Goal: Information Seeking & Learning: Learn about a topic

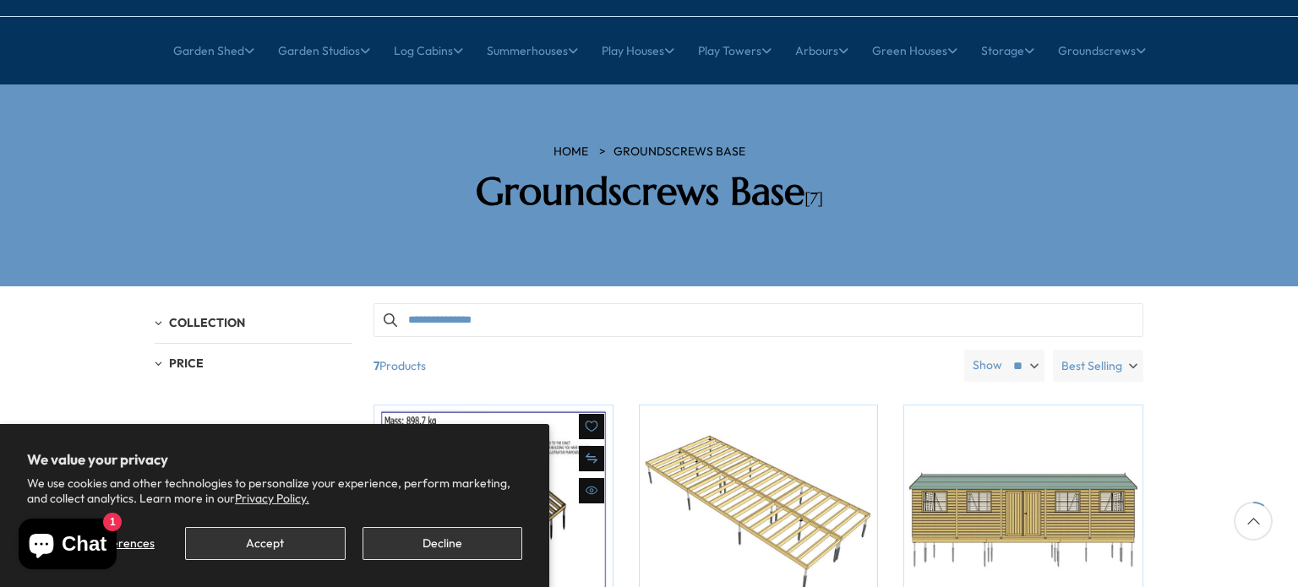
scroll to position [169, 0]
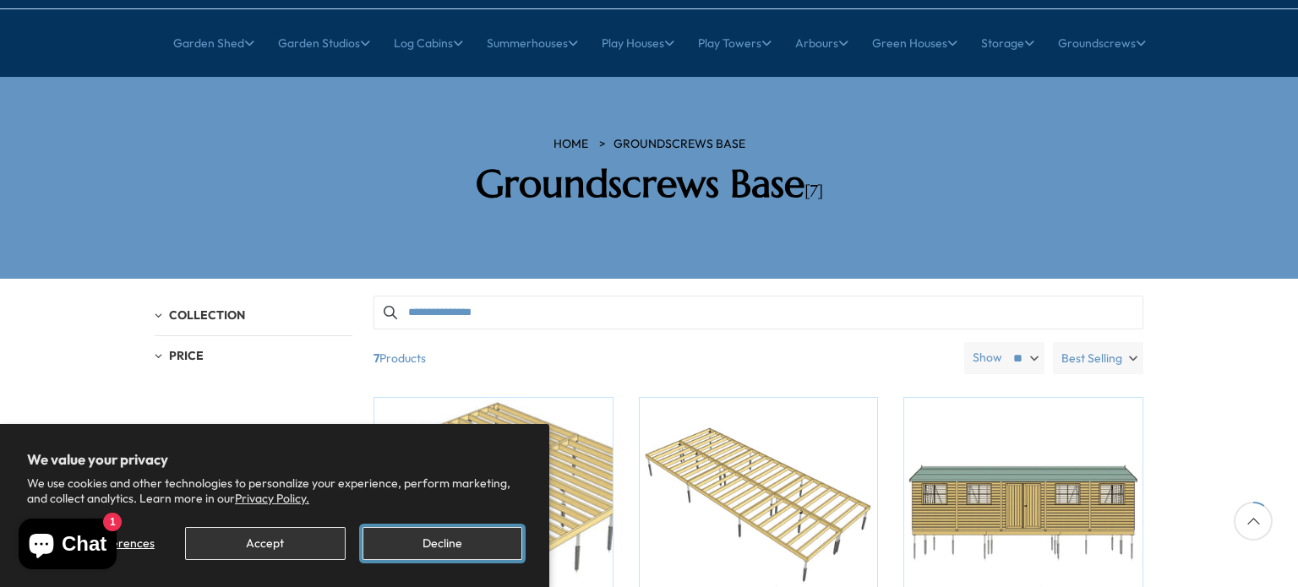
click at [440, 548] on button "Decline" at bounding box center [443, 543] width 160 height 33
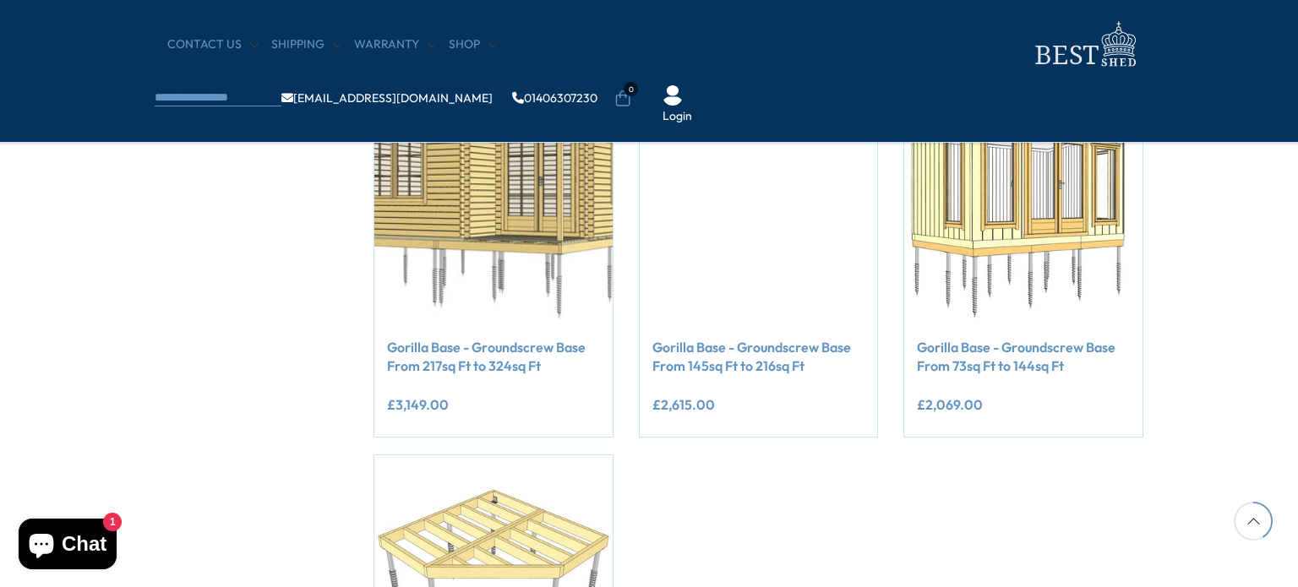
scroll to position [676, 0]
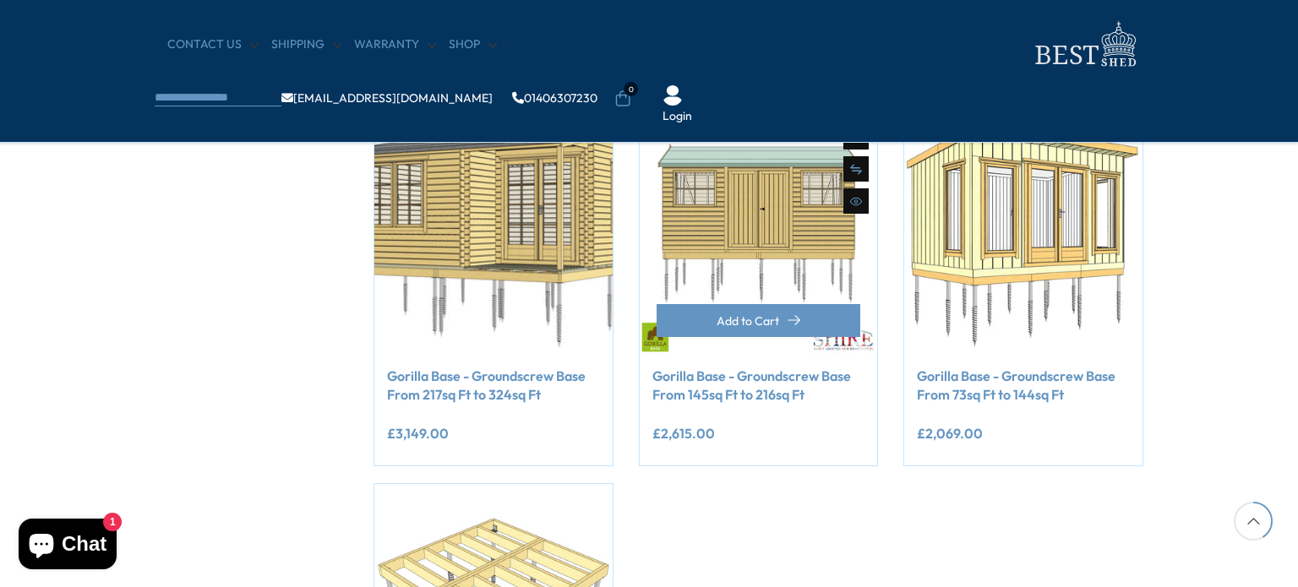
click at [828, 357] on div "**********" at bounding box center [759, 410] width 238 height 112
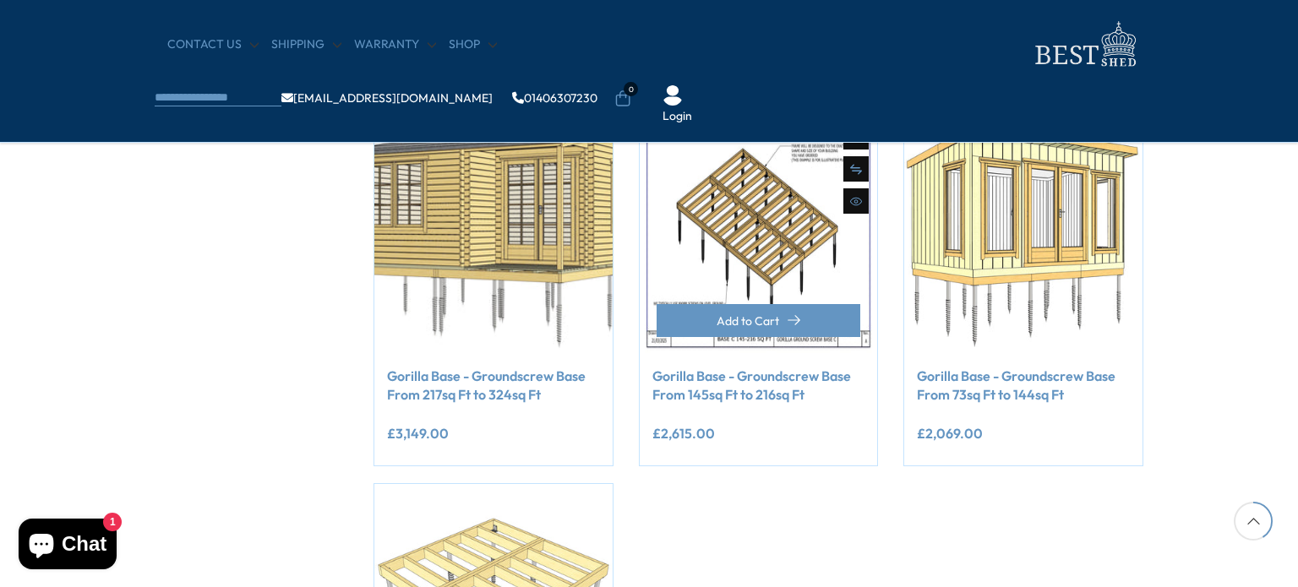
click at [761, 211] on img at bounding box center [759, 235] width 238 height 238
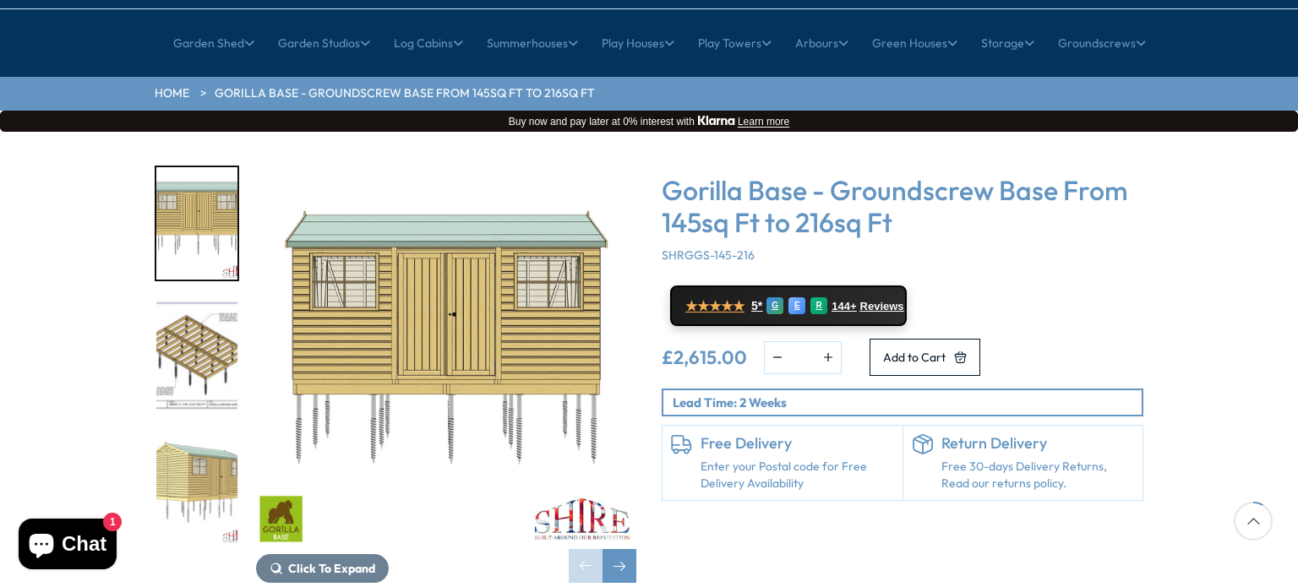
scroll to position [254, 0]
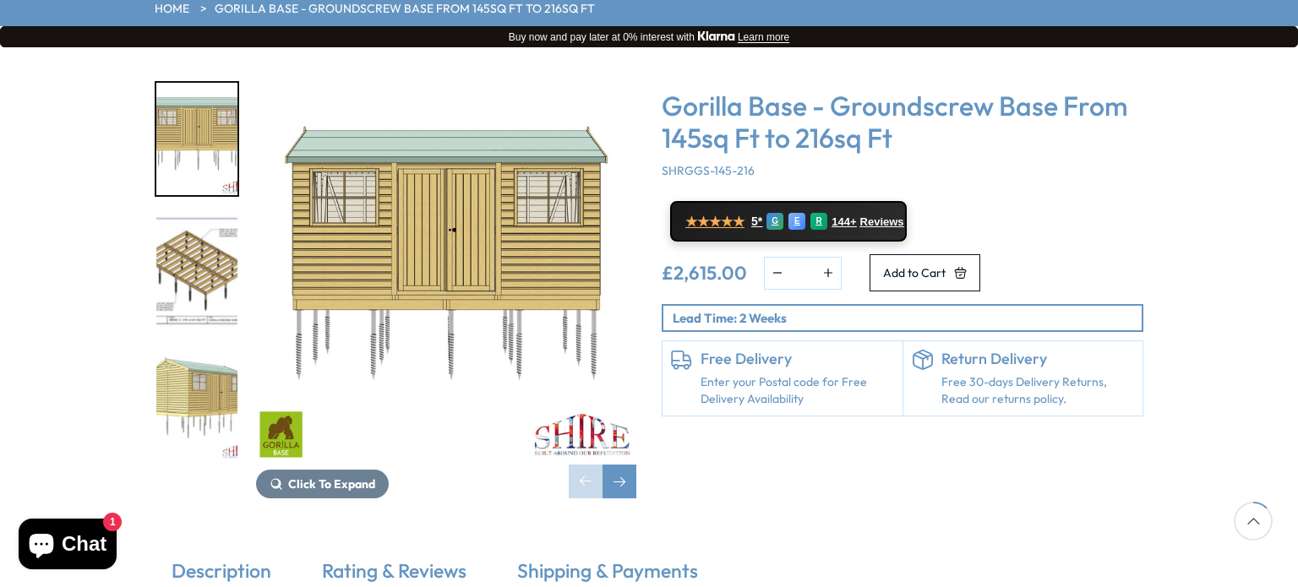
click at [208, 226] on img "2 / 9" at bounding box center [196, 272] width 81 height 112
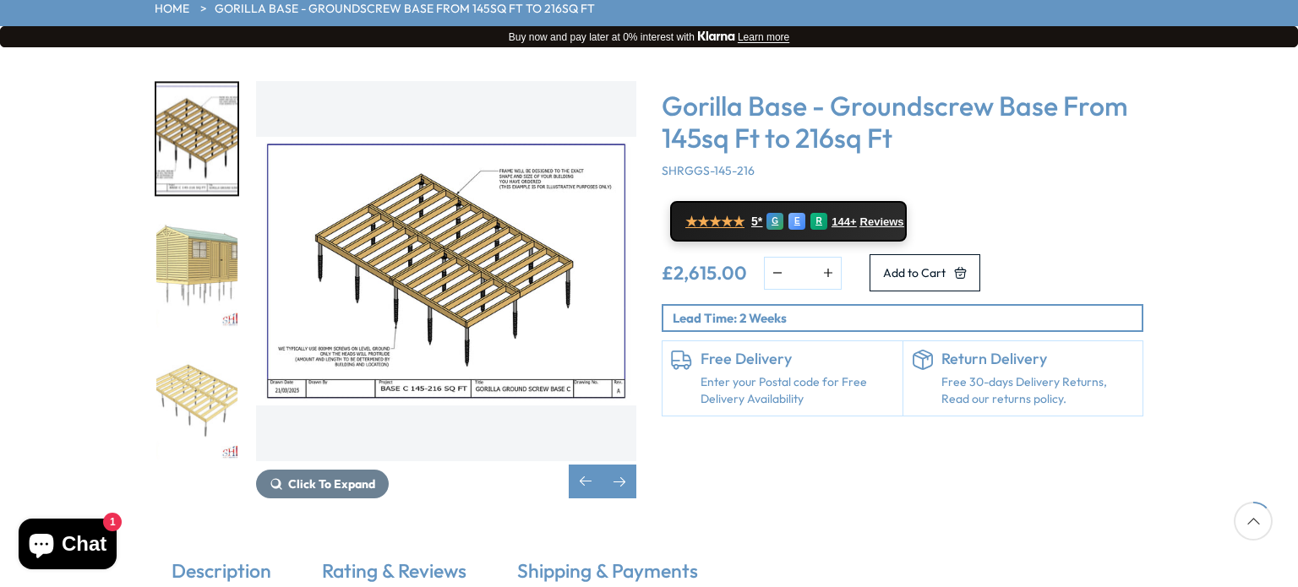
click at [199, 347] on img "4 / 9" at bounding box center [196, 403] width 81 height 112
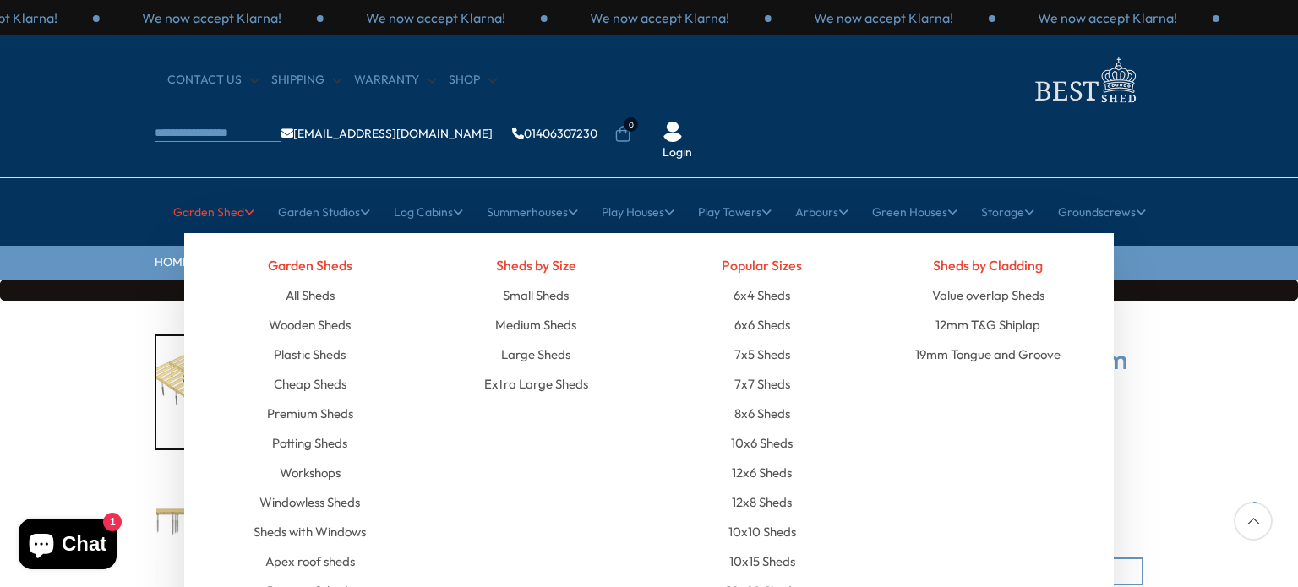
scroll to position [85, 0]
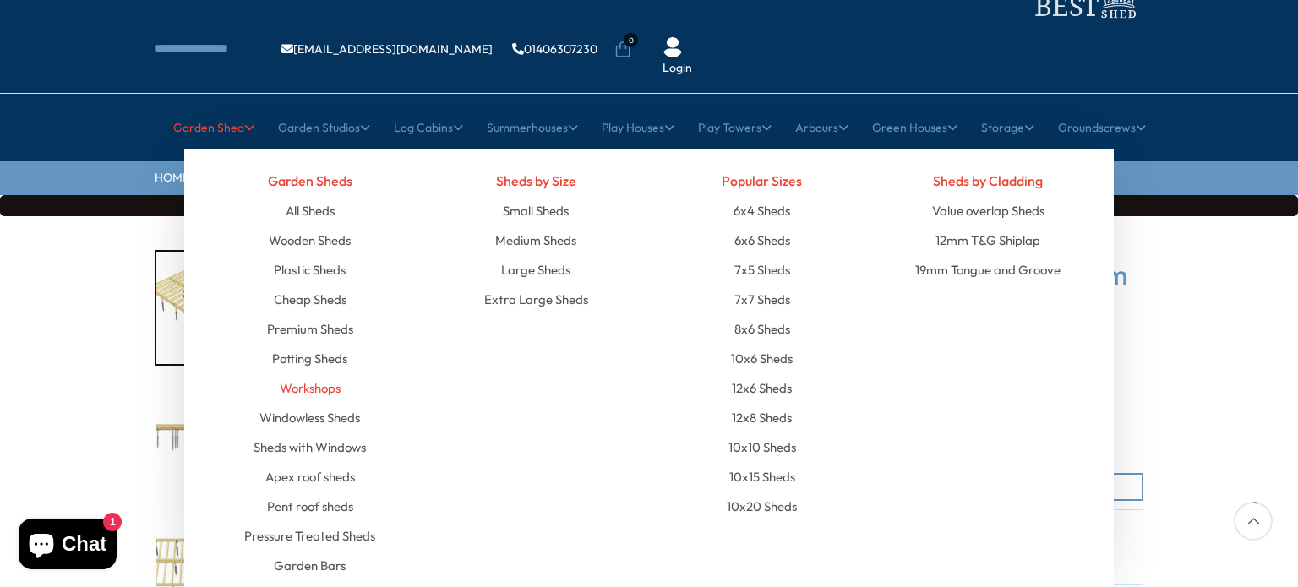
click at [312, 374] on link "Workshops" at bounding box center [310, 389] width 61 height 30
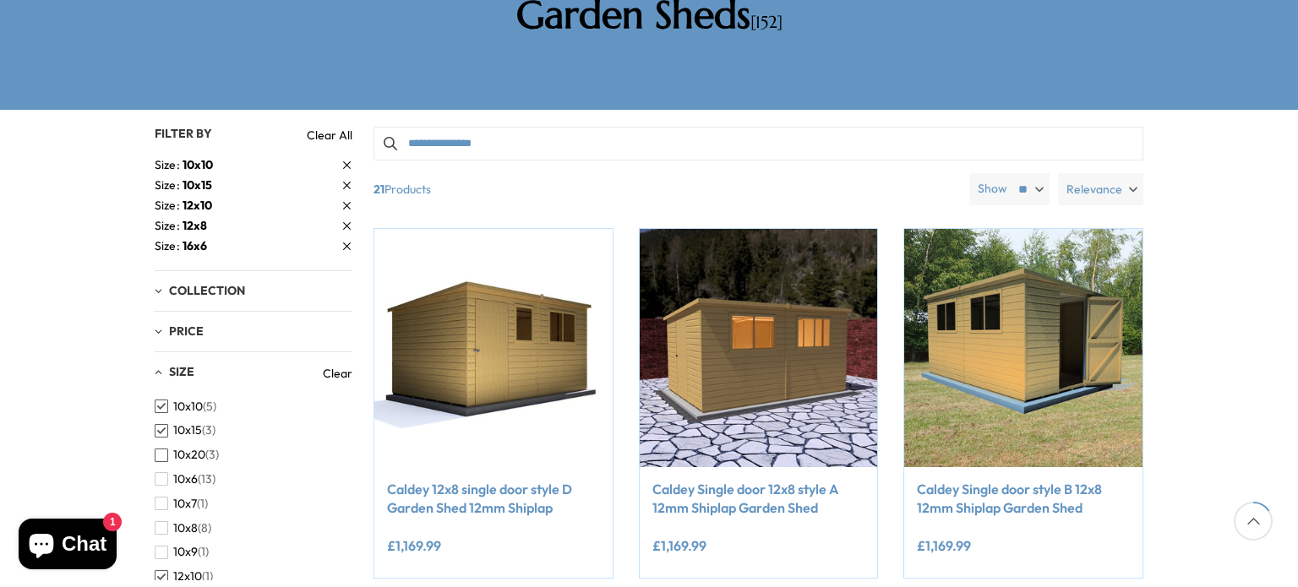
click at [163, 449] on span "button" at bounding box center [162, 456] width 14 height 14
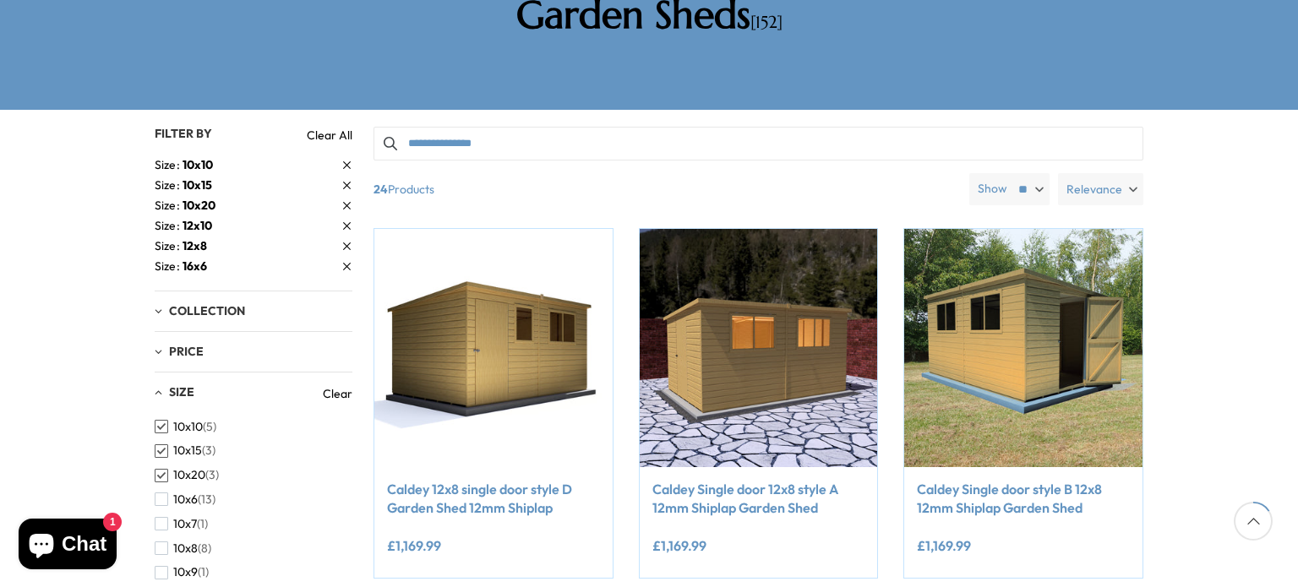
click at [328, 385] on link "Clear" at bounding box center [338, 393] width 30 height 17
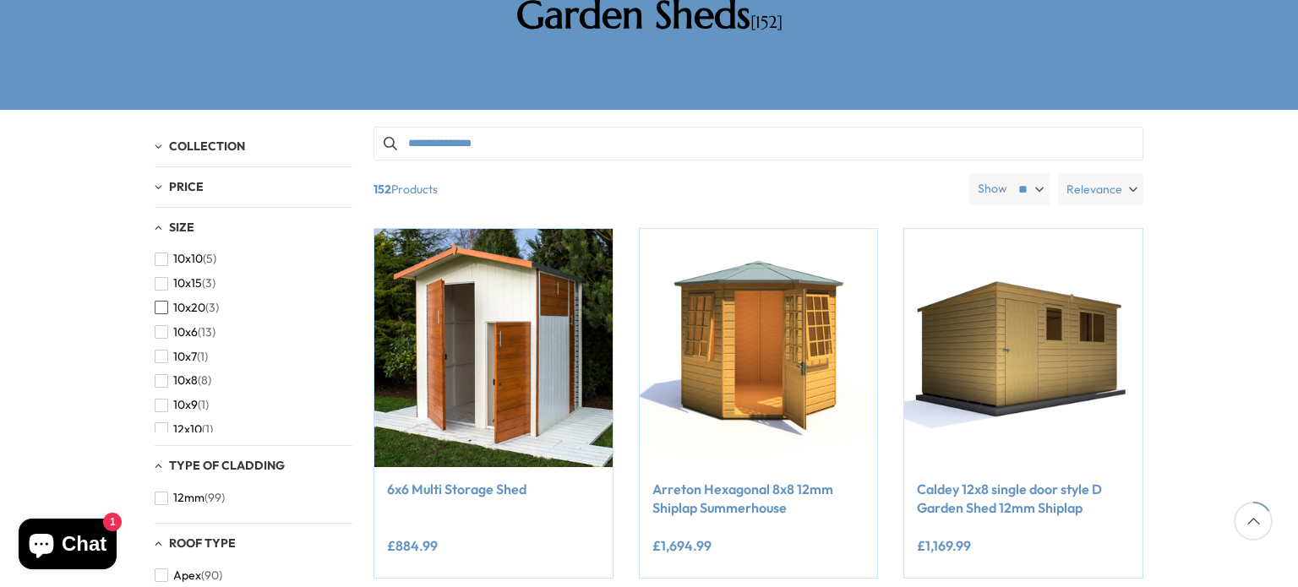
click at [162, 301] on span "button" at bounding box center [162, 308] width 14 height 14
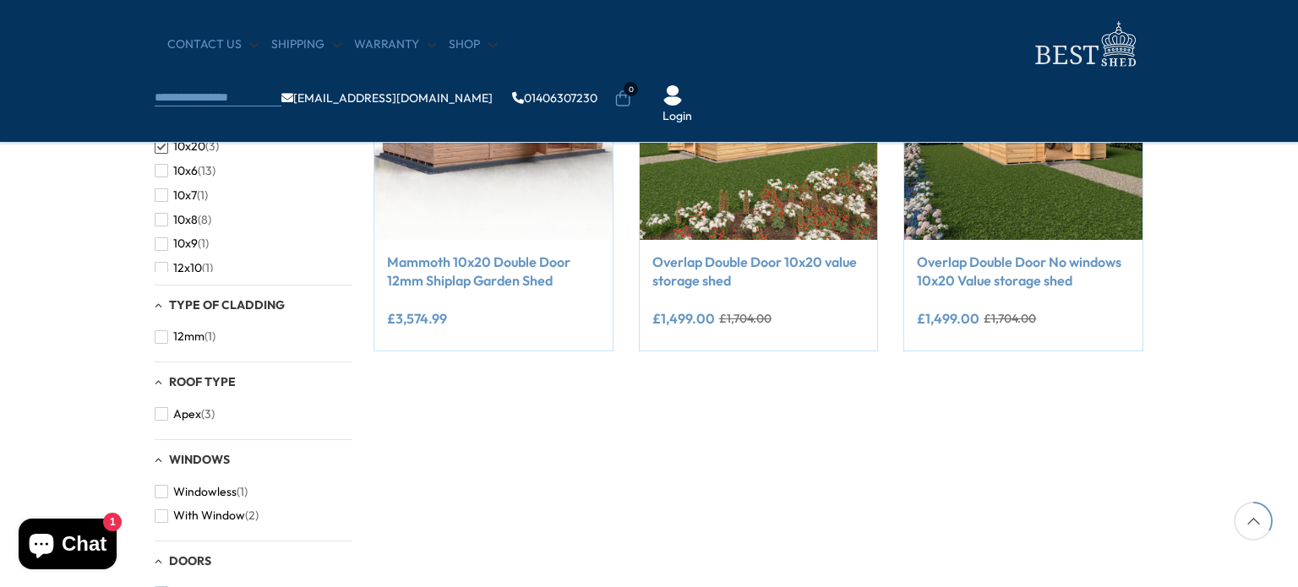
scroll to position [338, 0]
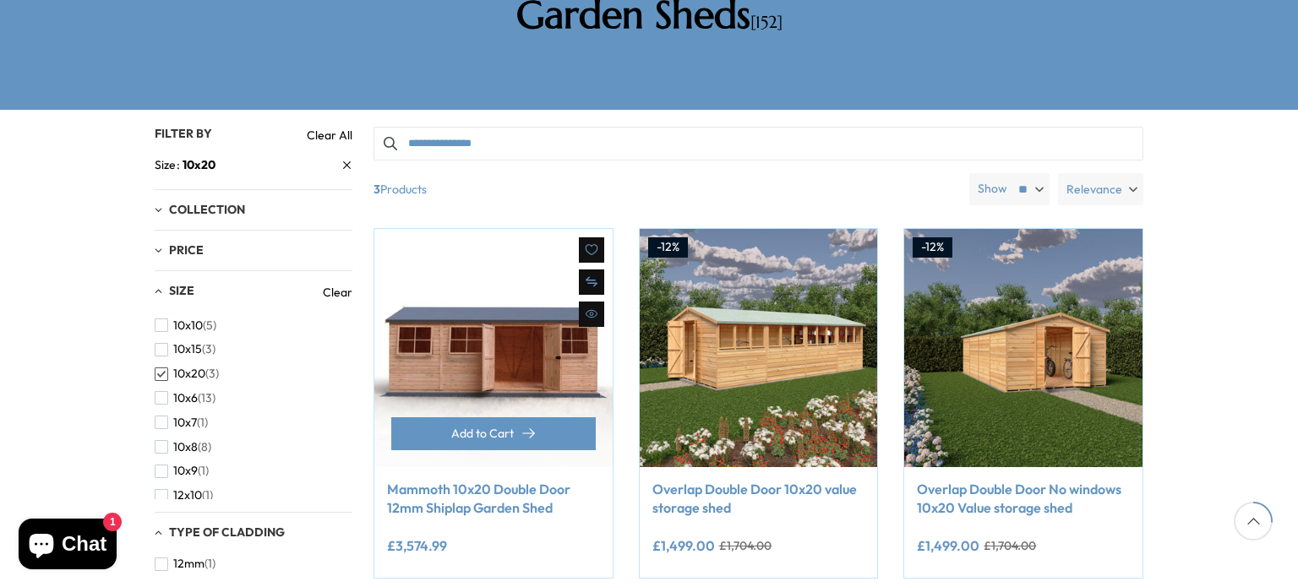
click at [516, 320] on img at bounding box center [493, 348] width 238 height 238
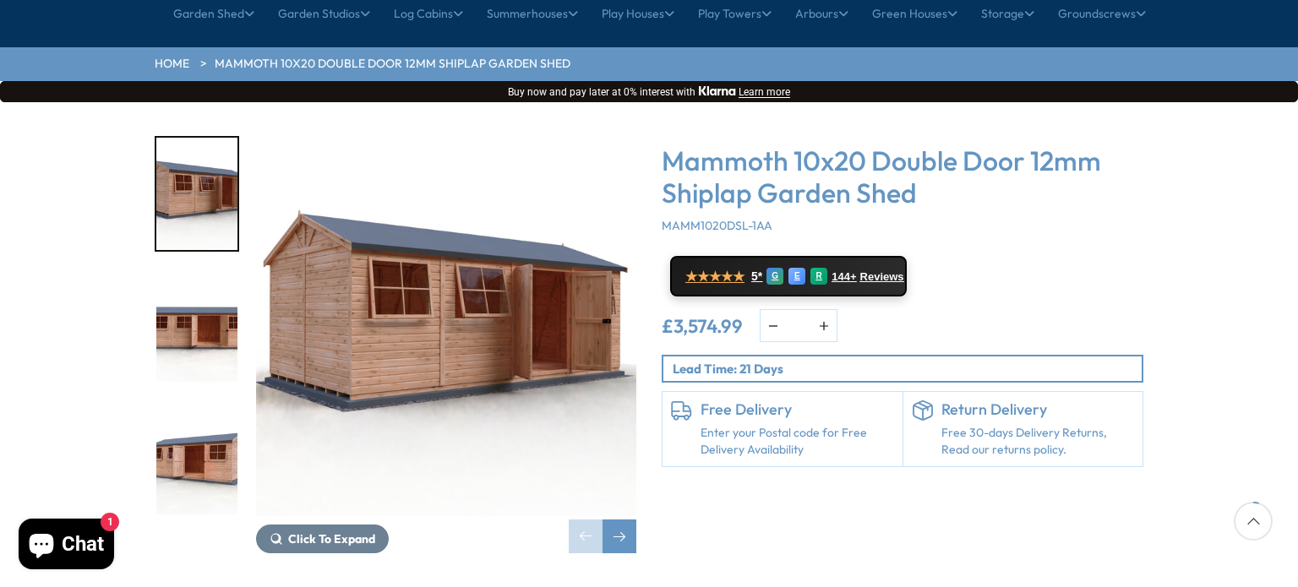
scroll to position [169, 0]
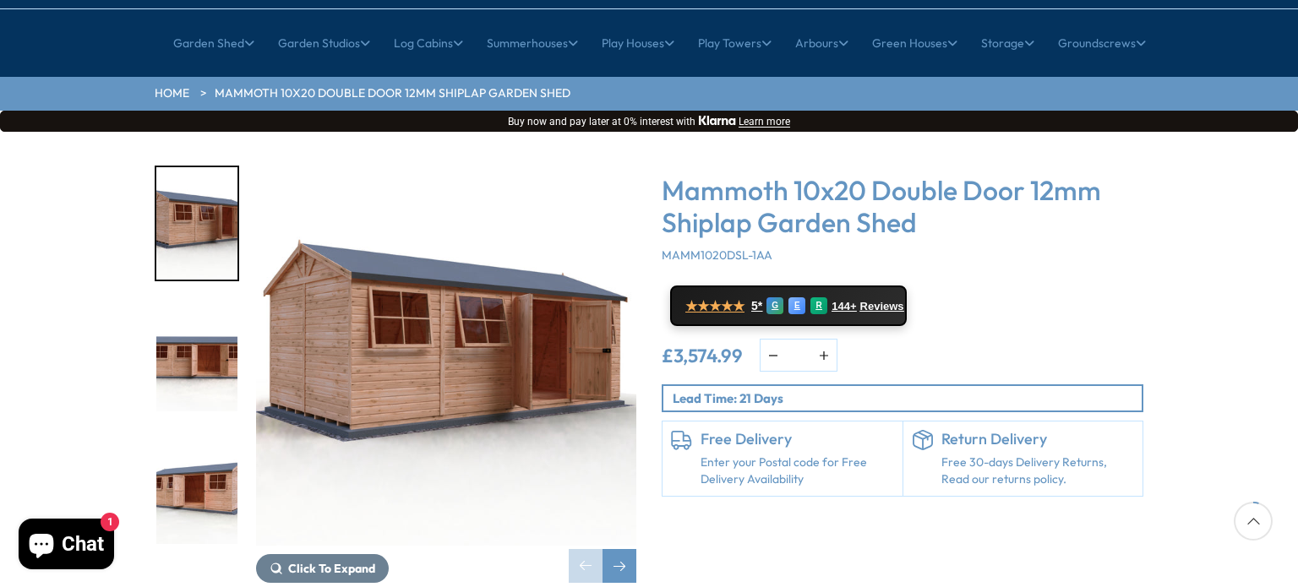
click at [208, 313] on img "2 / 33" at bounding box center [196, 356] width 81 height 112
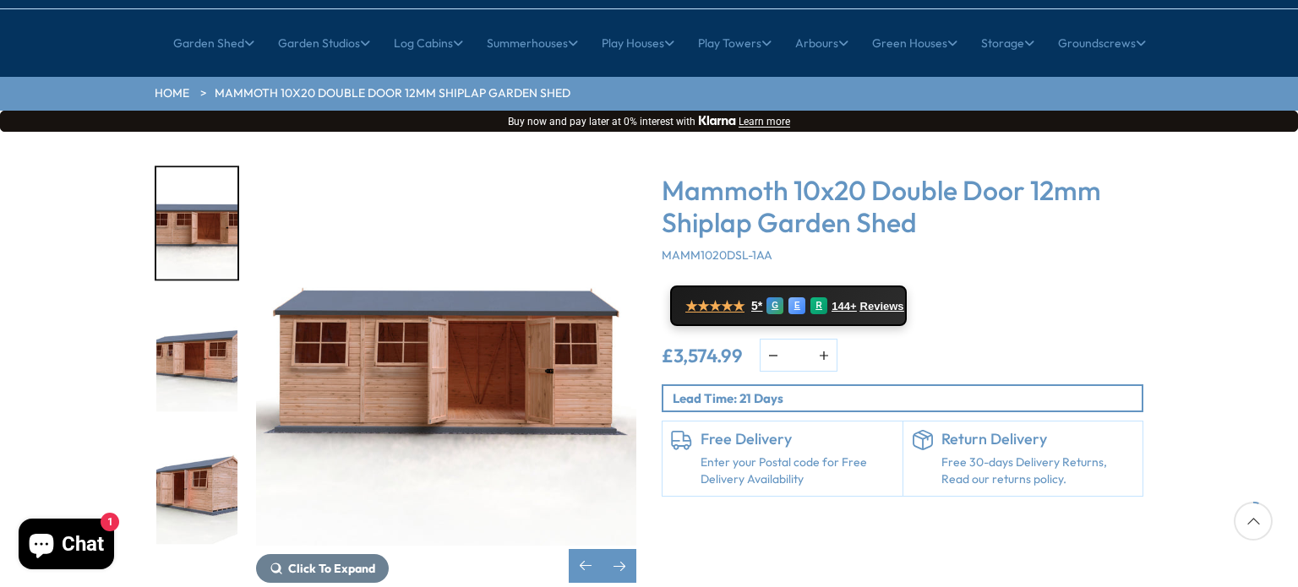
click at [209, 432] on img "4 / 33" at bounding box center [196, 488] width 81 height 112
click at [214, 443] on img "4 / 33" at bounding box center [196, 488] width 81 height 112
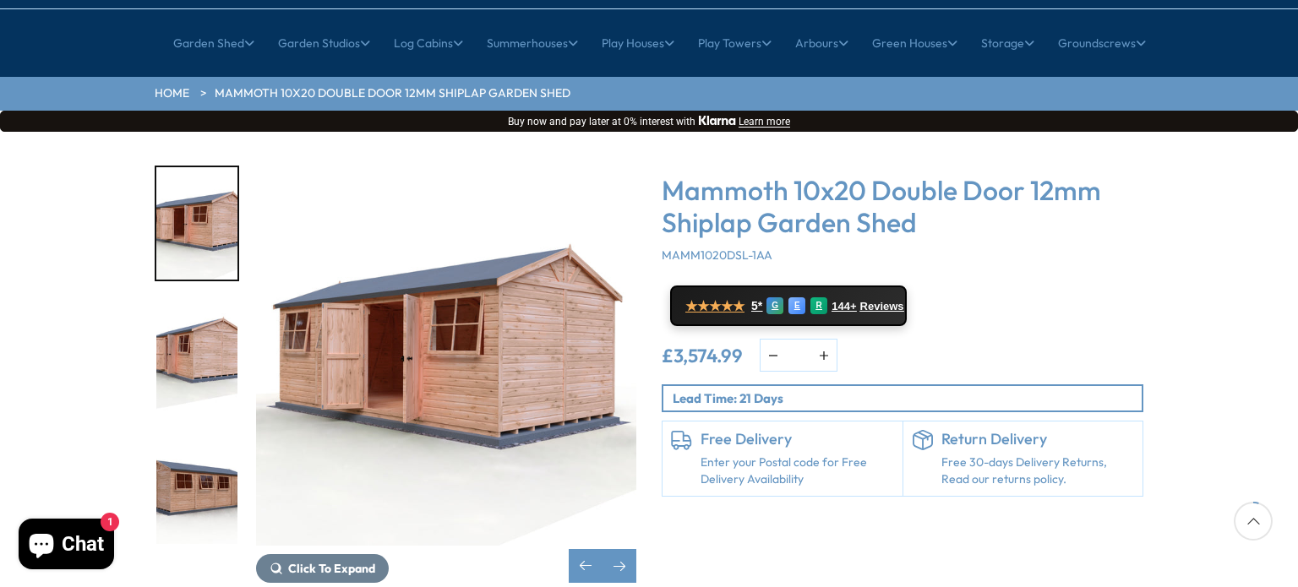
click at [179, 167] on img "4 / 33" at bounding box center [196, 223] width 81 height 112
click at [1072, 286] on div "★★★★★ 5* G E R 144+ Reviews" at bounding box center [903, 306] width 482 height 41
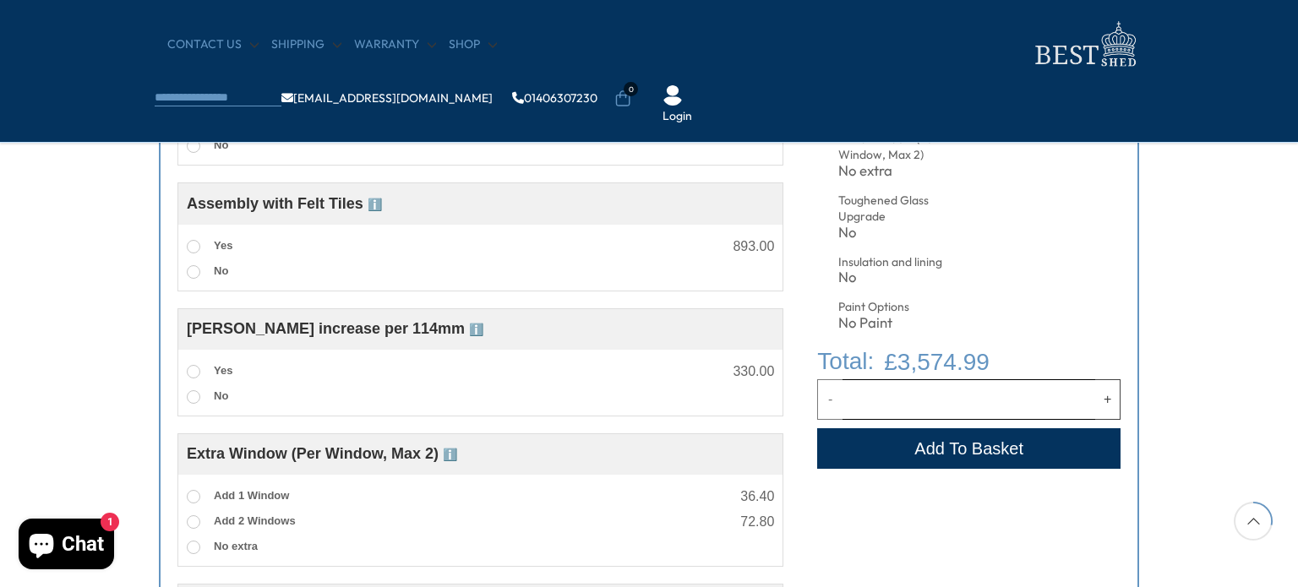
scroll to position [1014, 0]
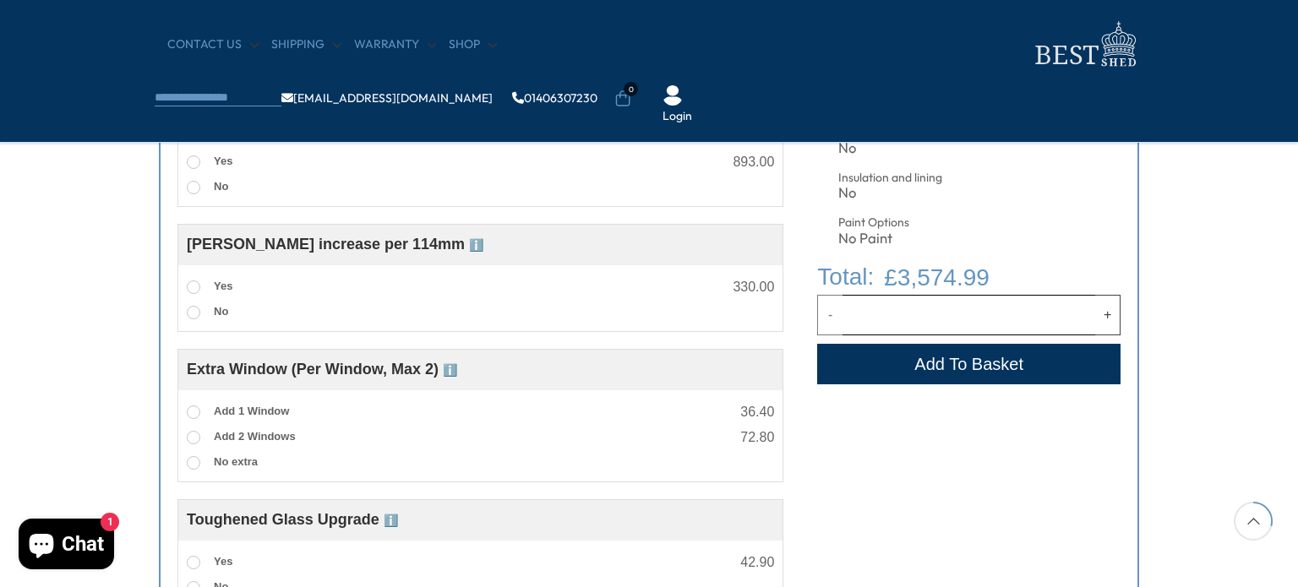
click at [469, 247] on span "ℹ️" at bounding box center [476, 245] width 14 height 14
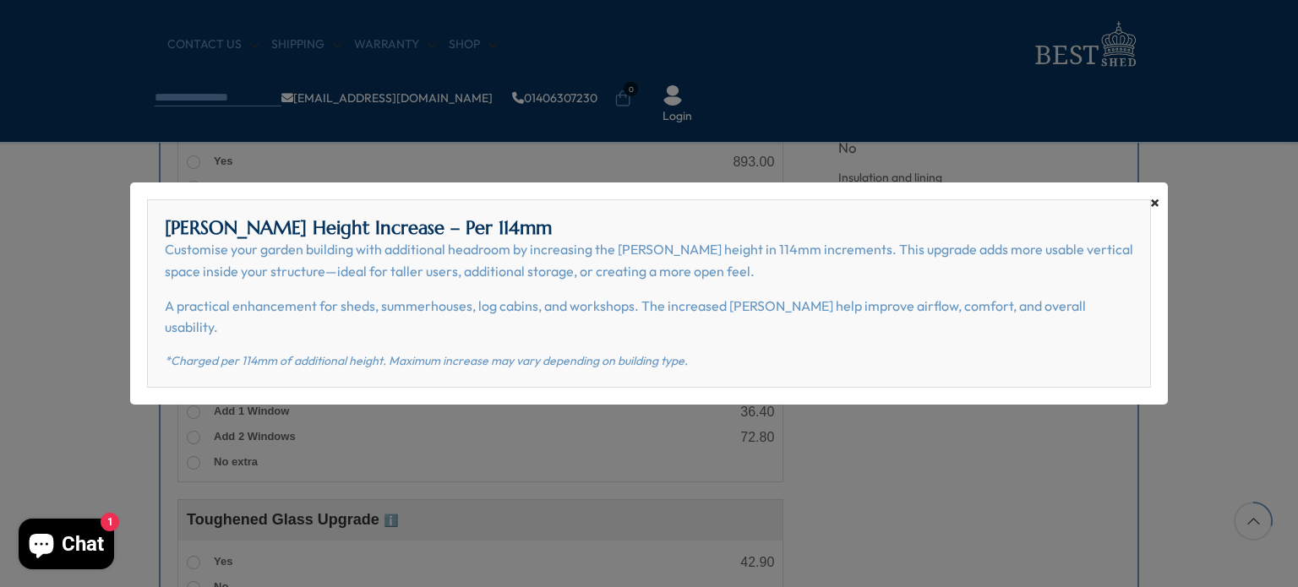
click at [1150, 210] on span "×" at bounding box center [1154, 203] width 9 height 24
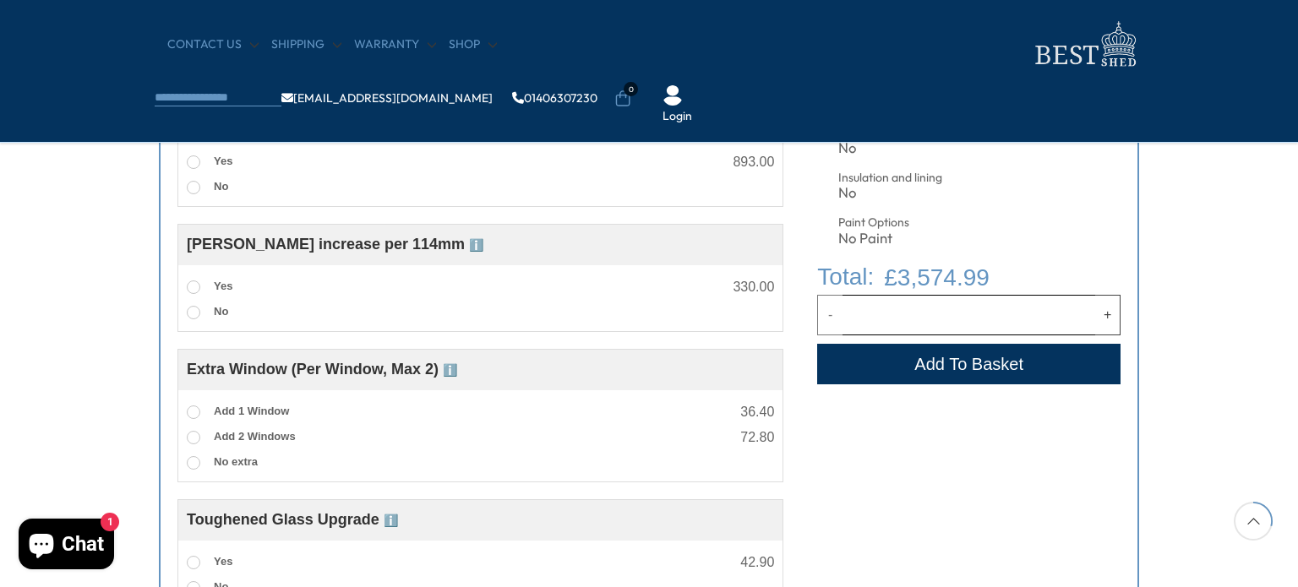
click at [469, 241] on span "ℹ️" at bounding box center [476, 245] width 14 height 14
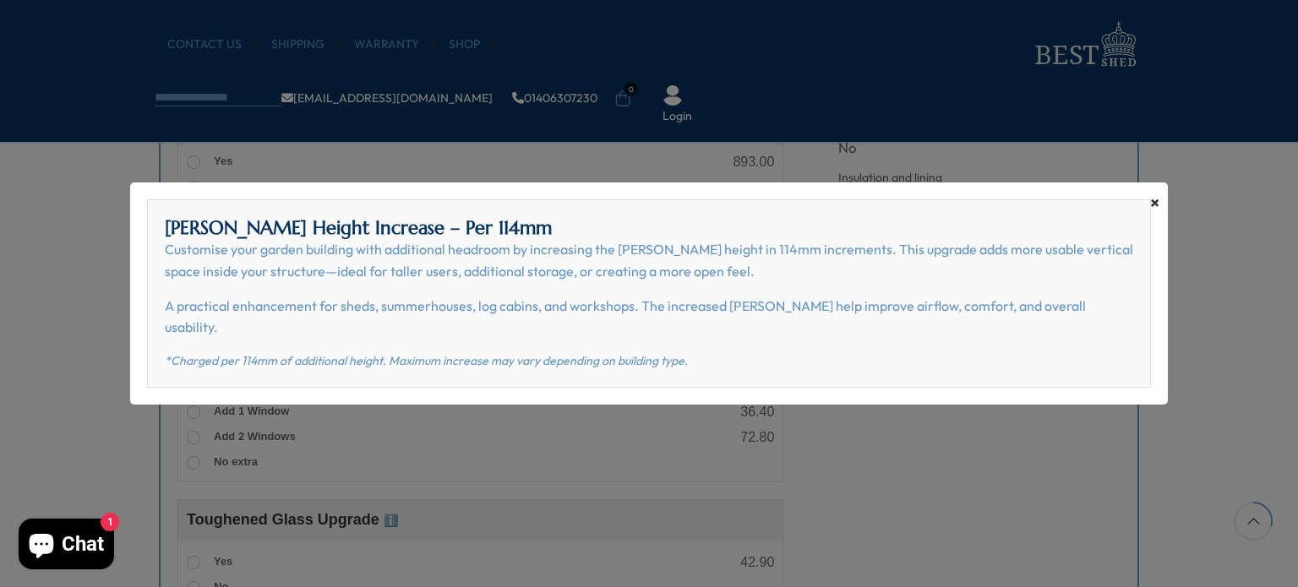
click at [1153, 212] on span "×" at bounding box center [1154, 203] width 9 height 24
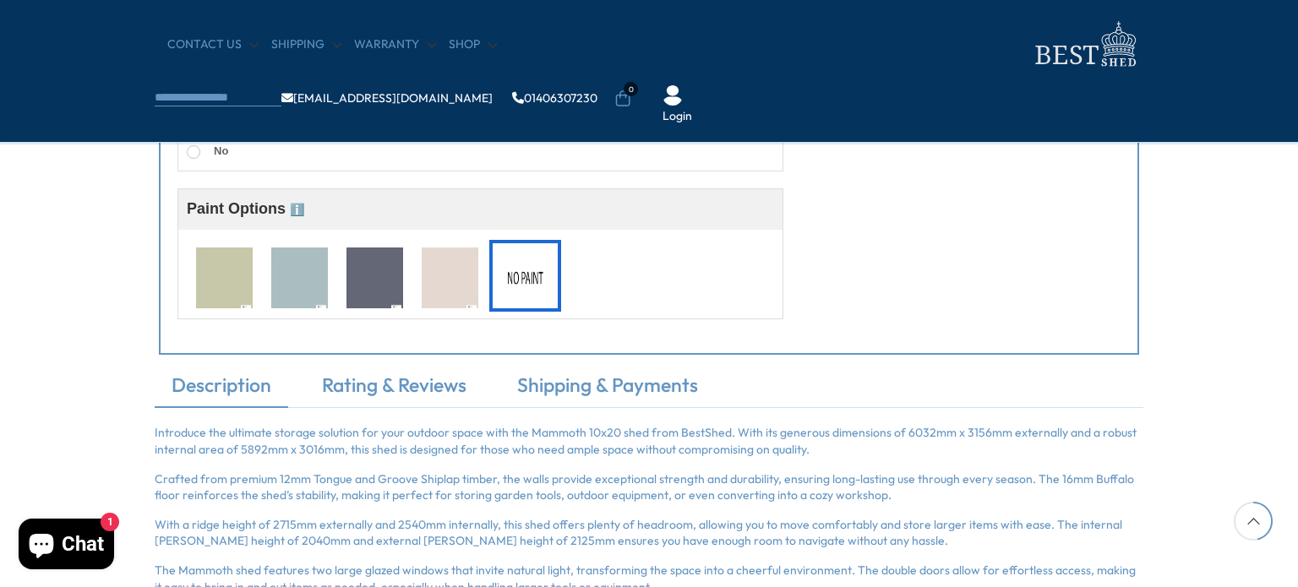
scroll to position [1606, 0]
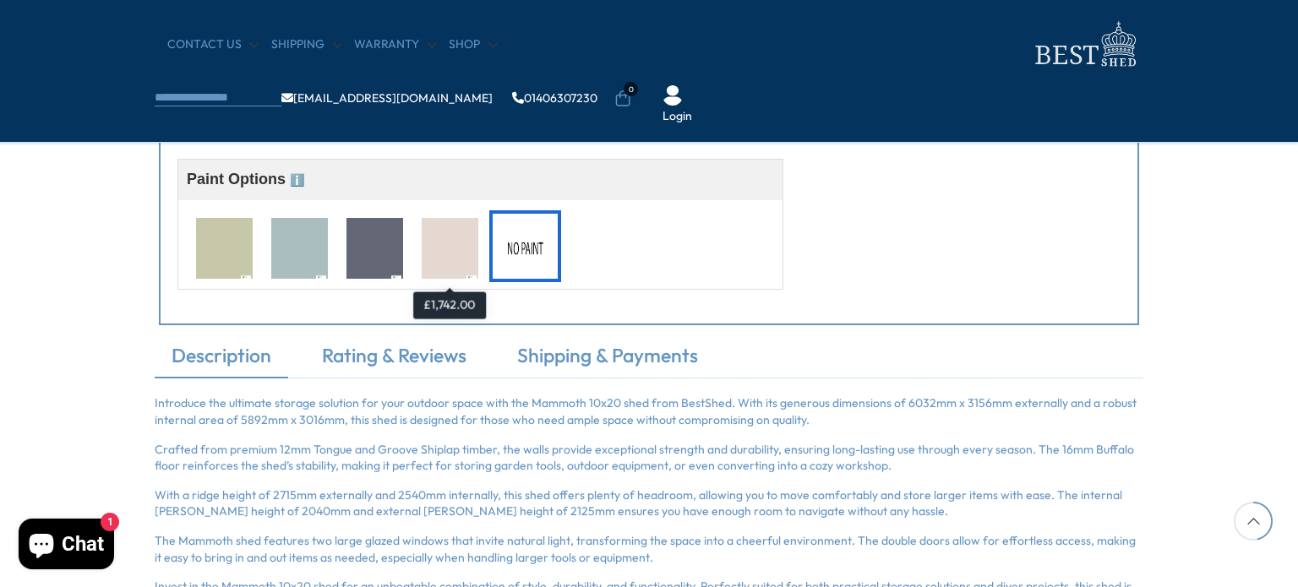
click at [461, 243] on img at bounding box center [450, 249] width 57 height 63
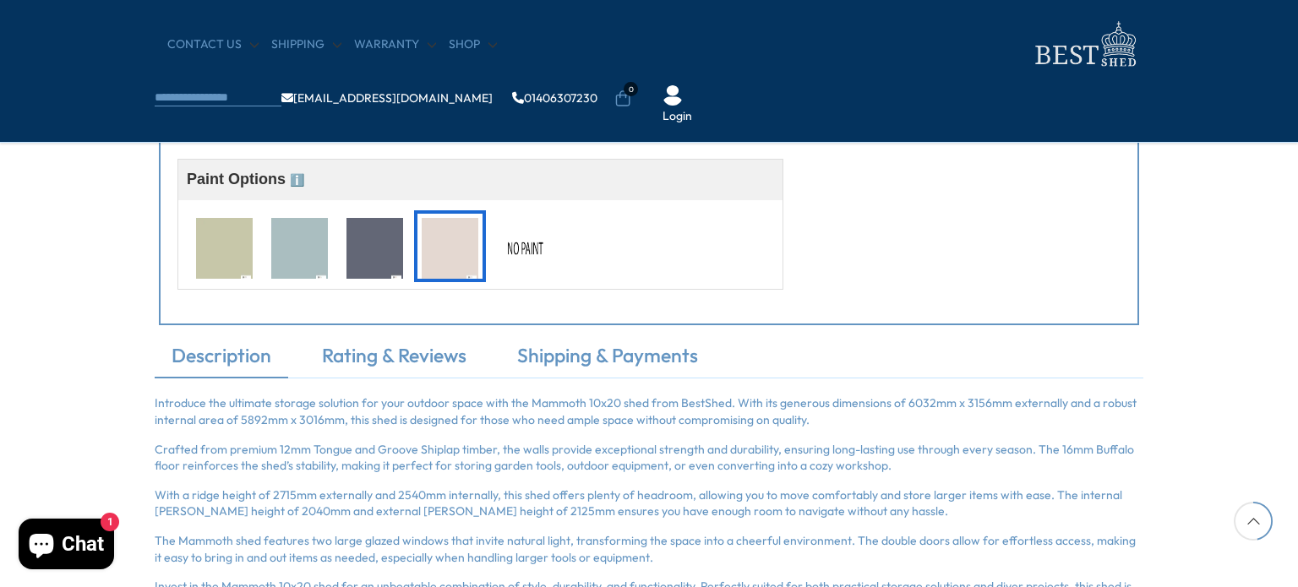
click at [300, 178] on span "ℹ️" at bounding box center [297, 180] width 14 height 14
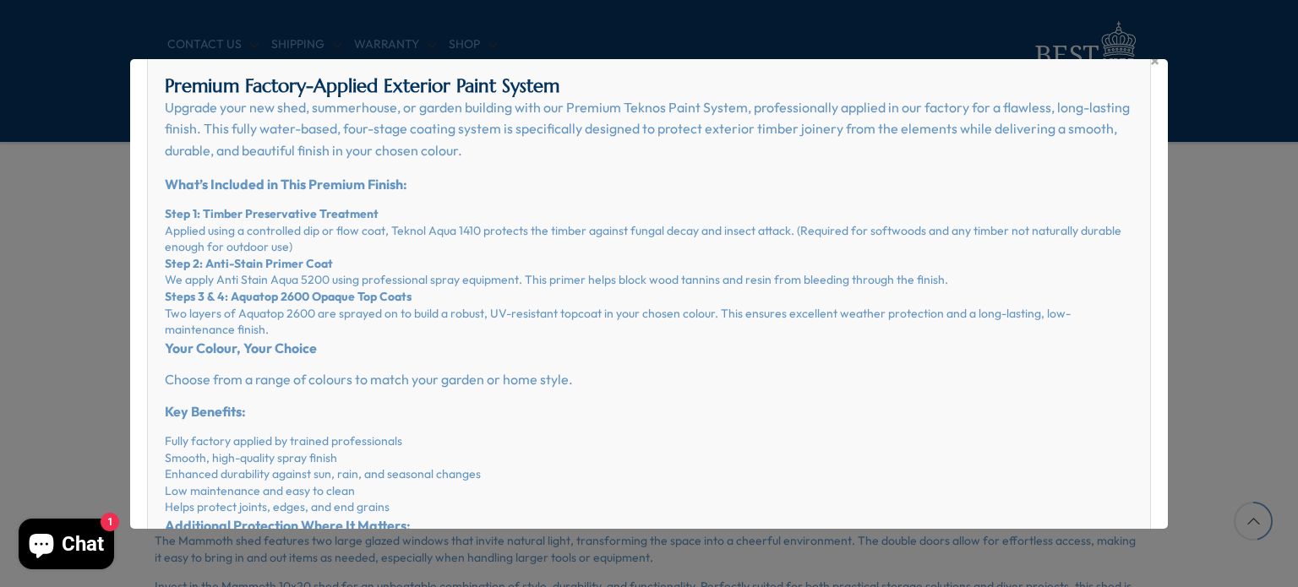
scroll to position [0, 0]
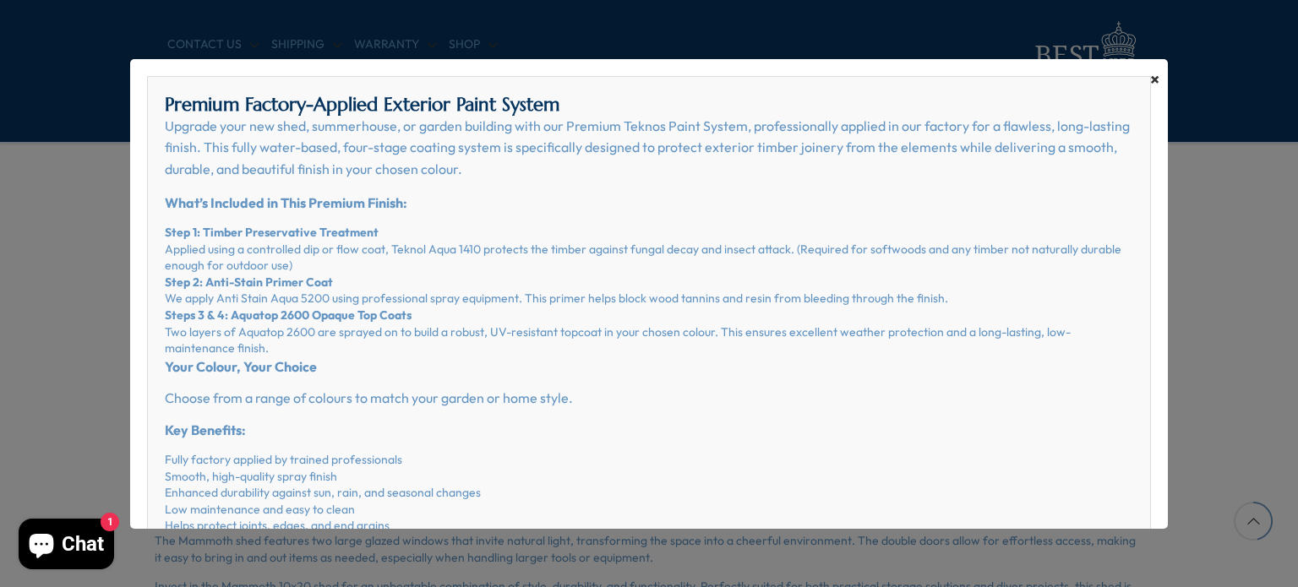
click at [1150, 77] on span "×" at bounding box center [1154, 80] width 9 height 24
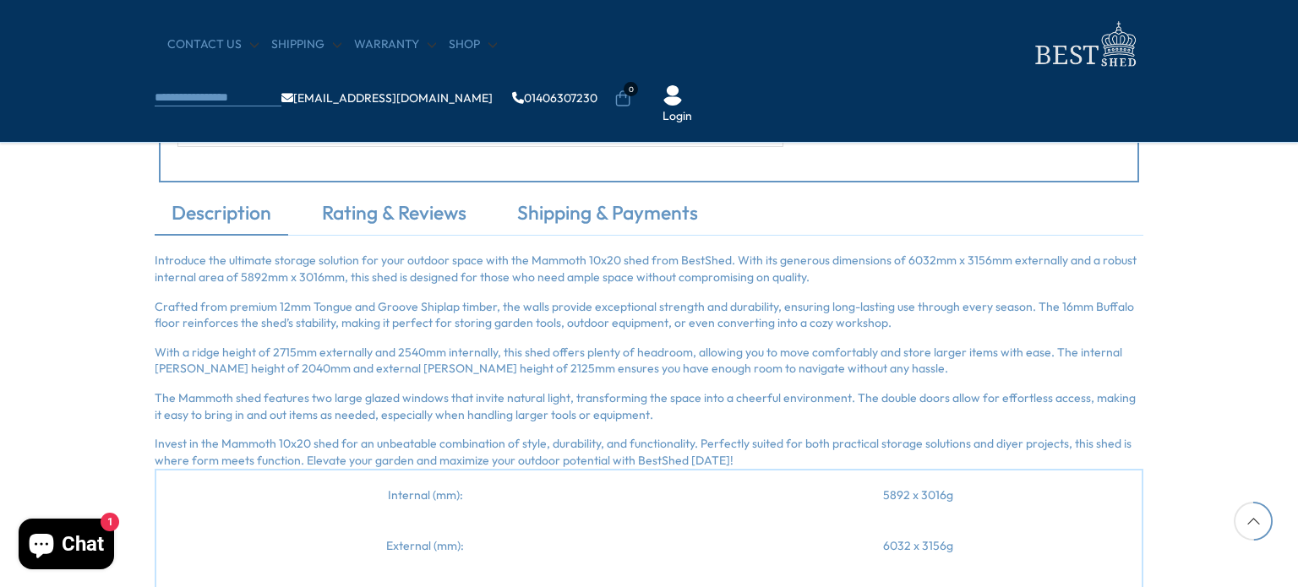
scroll to position [1775, 0]
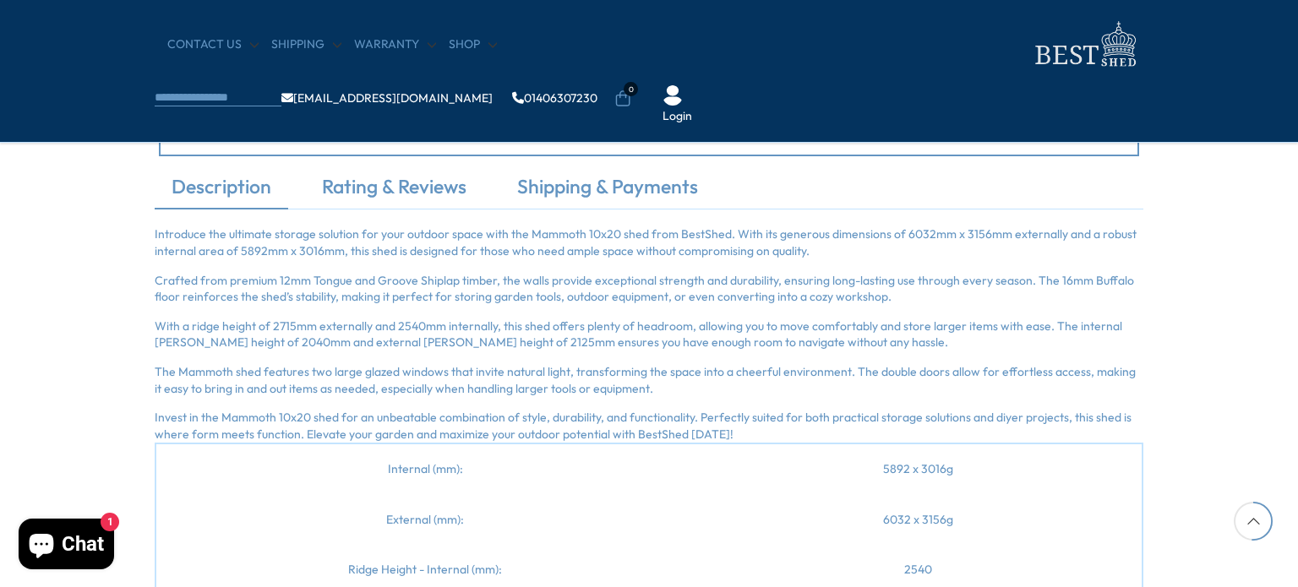
click at [246, 305] on p "Crafted from premium 12mm Tongue and Groove Shiplap timber, the walls provide e…" at bounding box center [649, 289] width 989 height 33
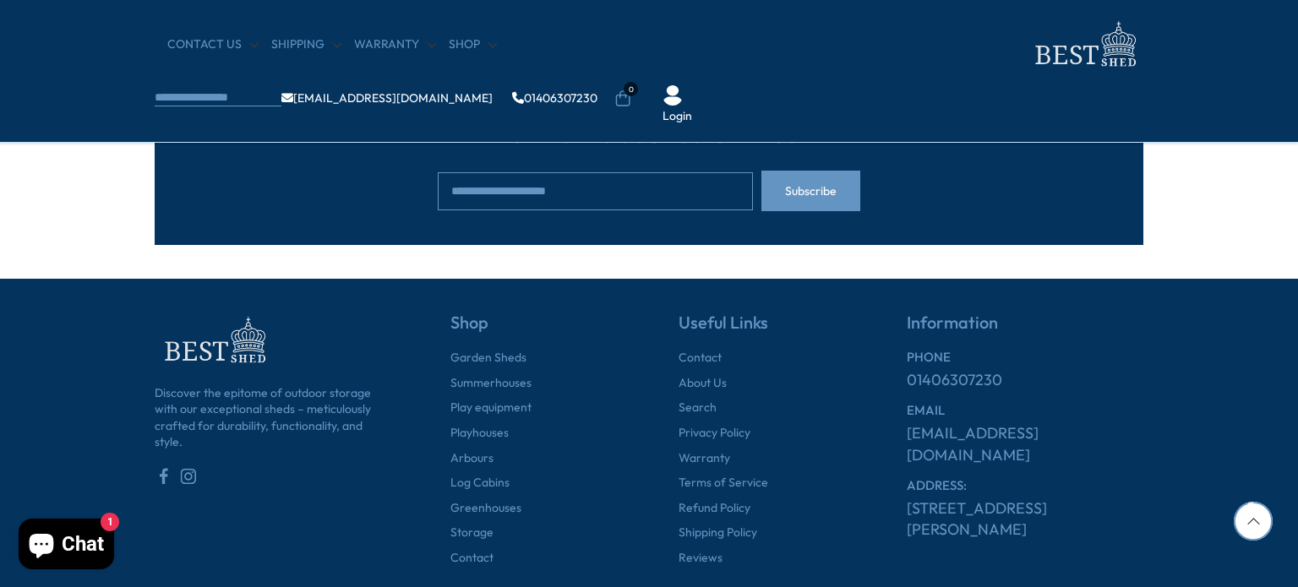
scroll to position [3486, 0]
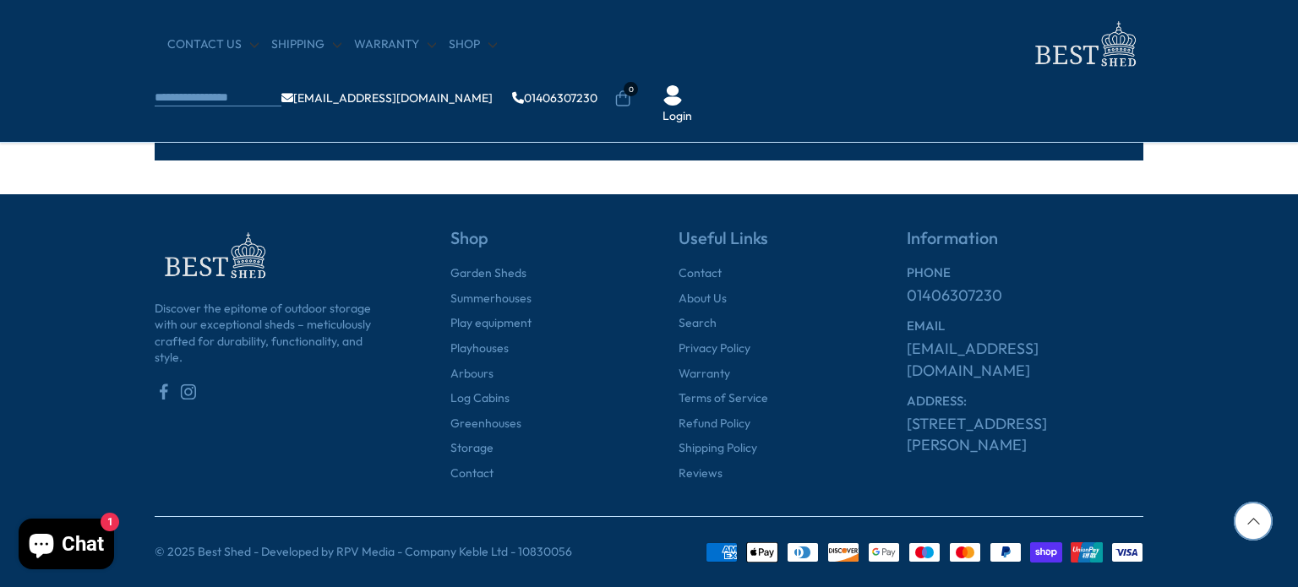
click at [1095, 413] on link "[STREET_ADDRESS][PERSON_NAME]" at bounding box center [1025, 434] width 237 height 42
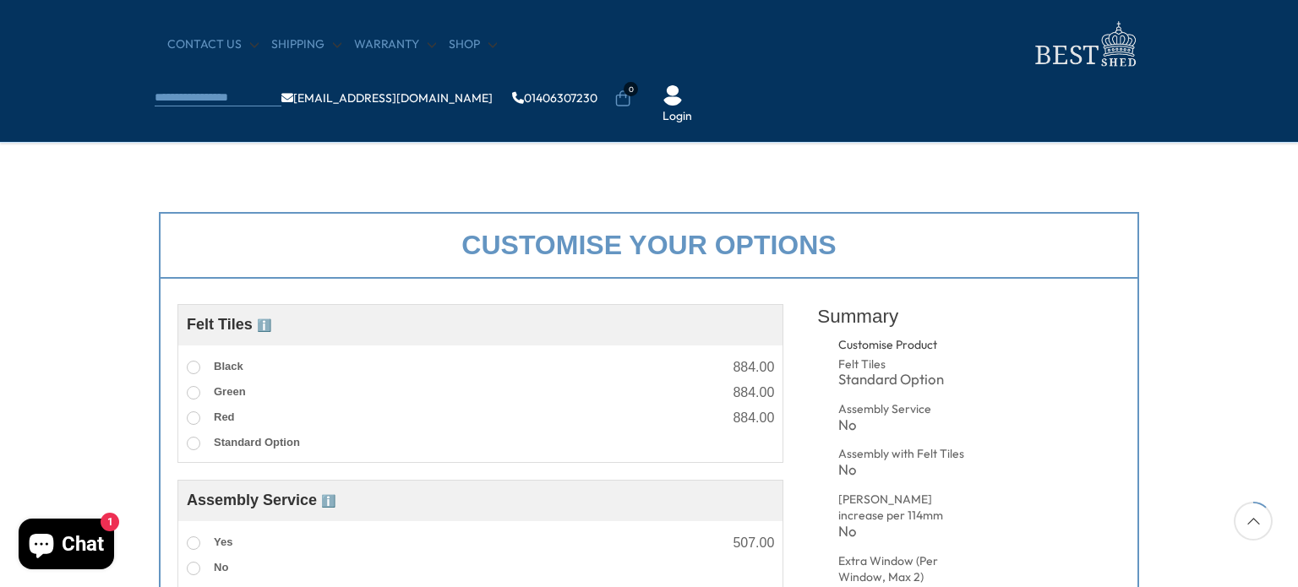
scroll to position [85, 0]
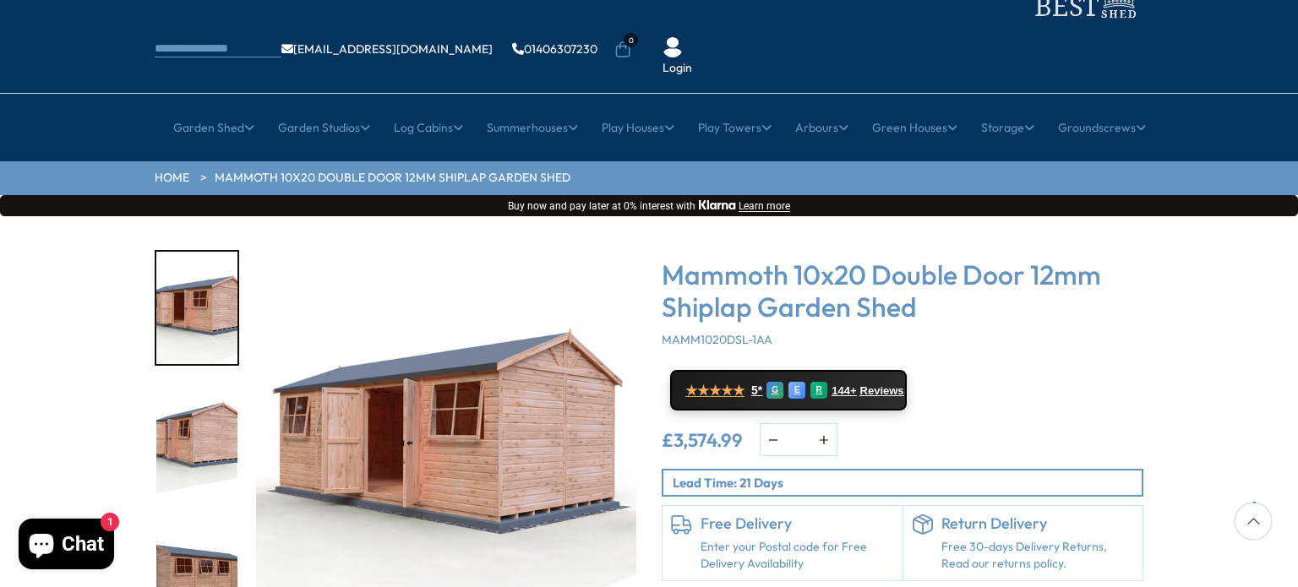
click at [1266, 403] on div "Click To Expand Click To Expand Click To Expand Click To Expand Click To Expand…" at bounding box center [649, 471] width 1298 height 511
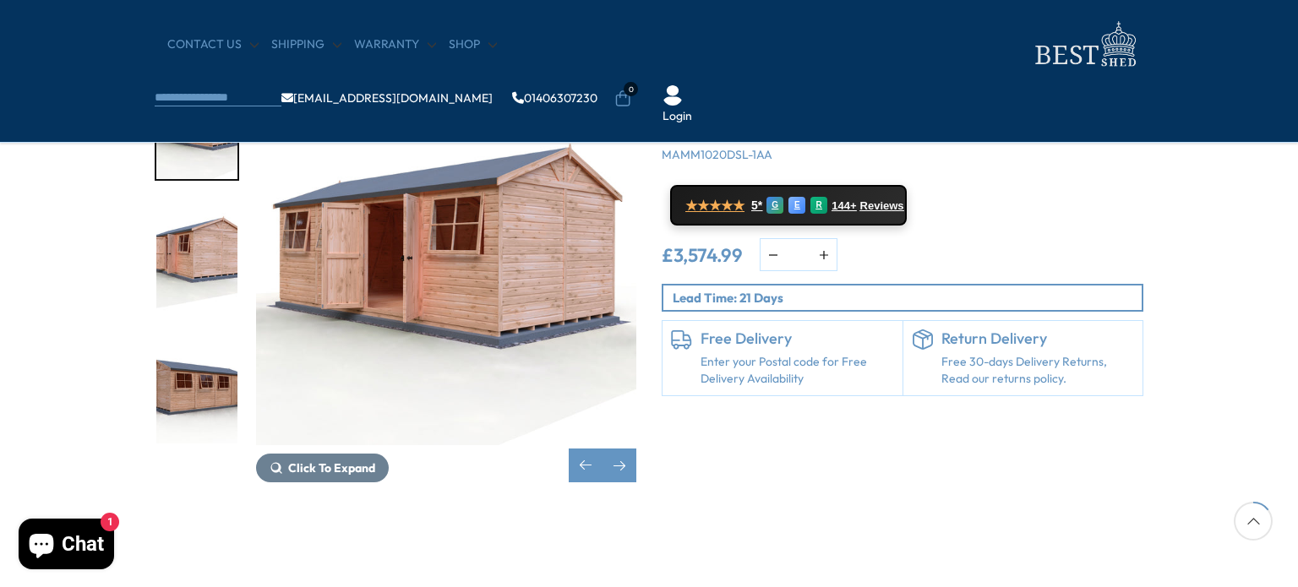
scroll to position [0, 0]
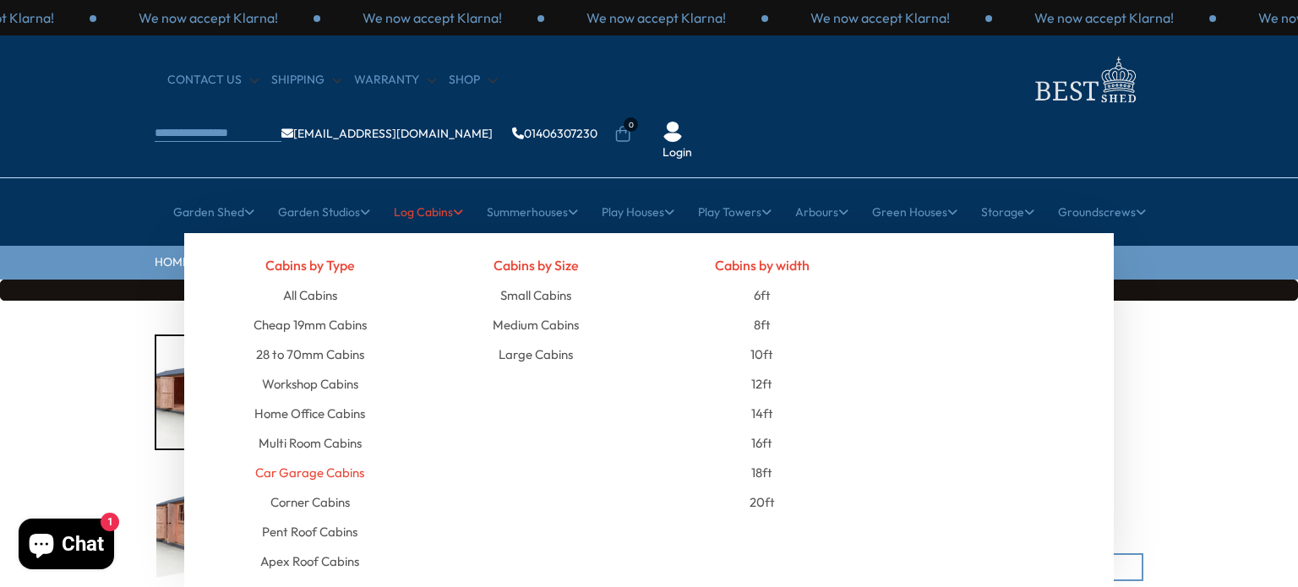
click at [341, 458] on link "Car Garage Cabins" at bounding box center [309, 473] width 109 height 30
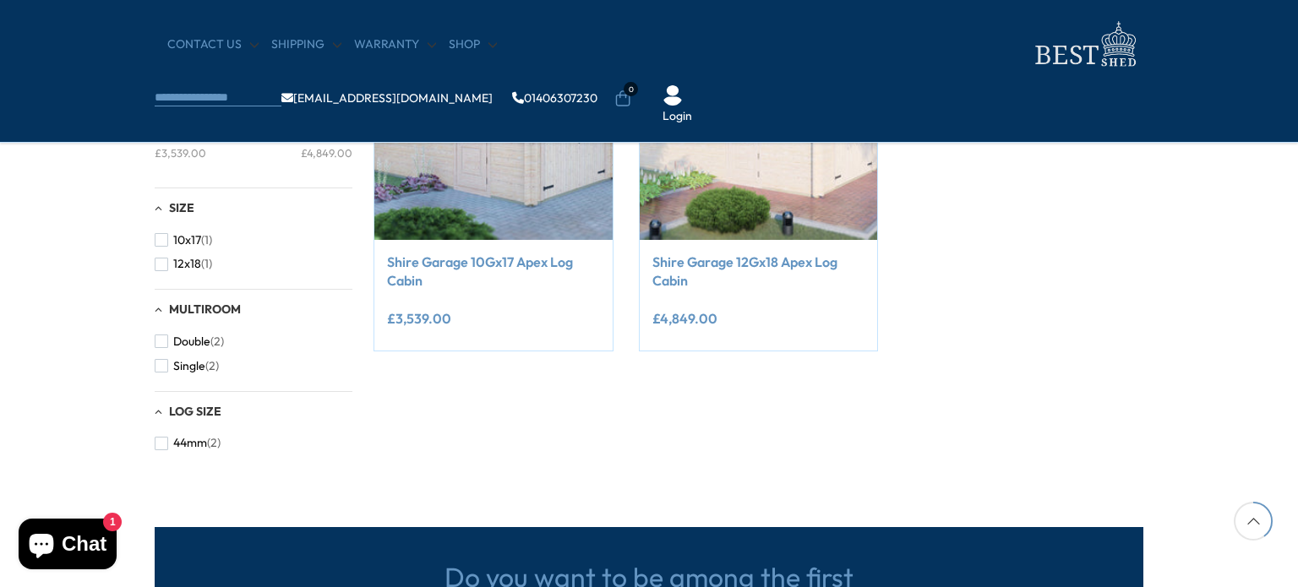
scroll to position [338, 0]
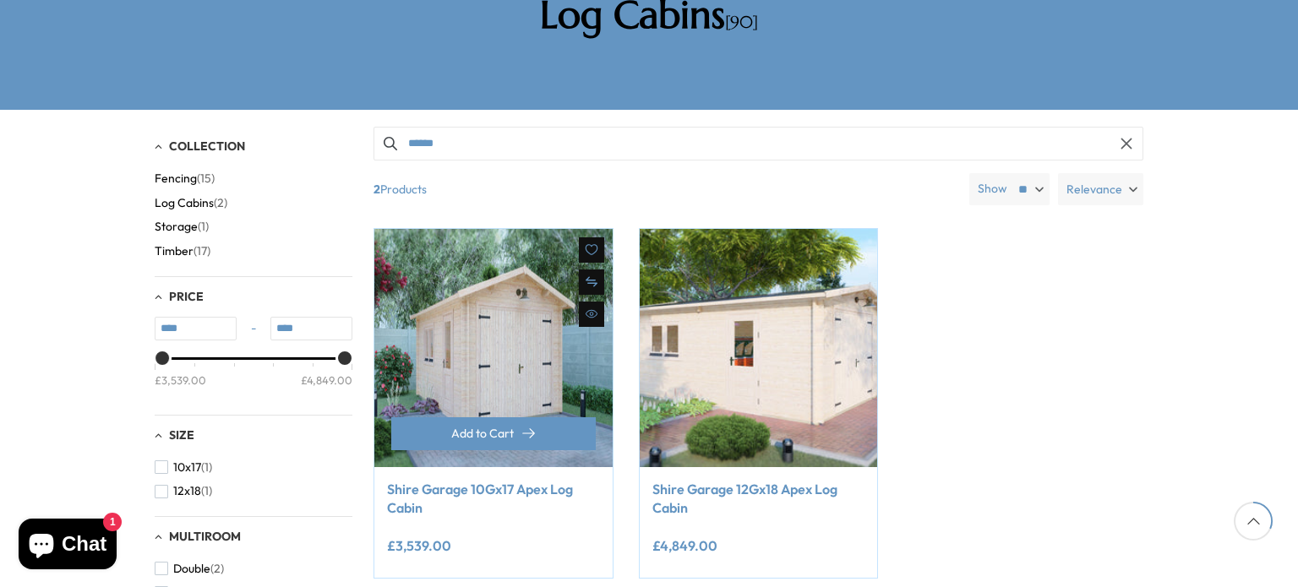
click at [492, 273] on img at bounding box center [493, 348] width 238 height 238
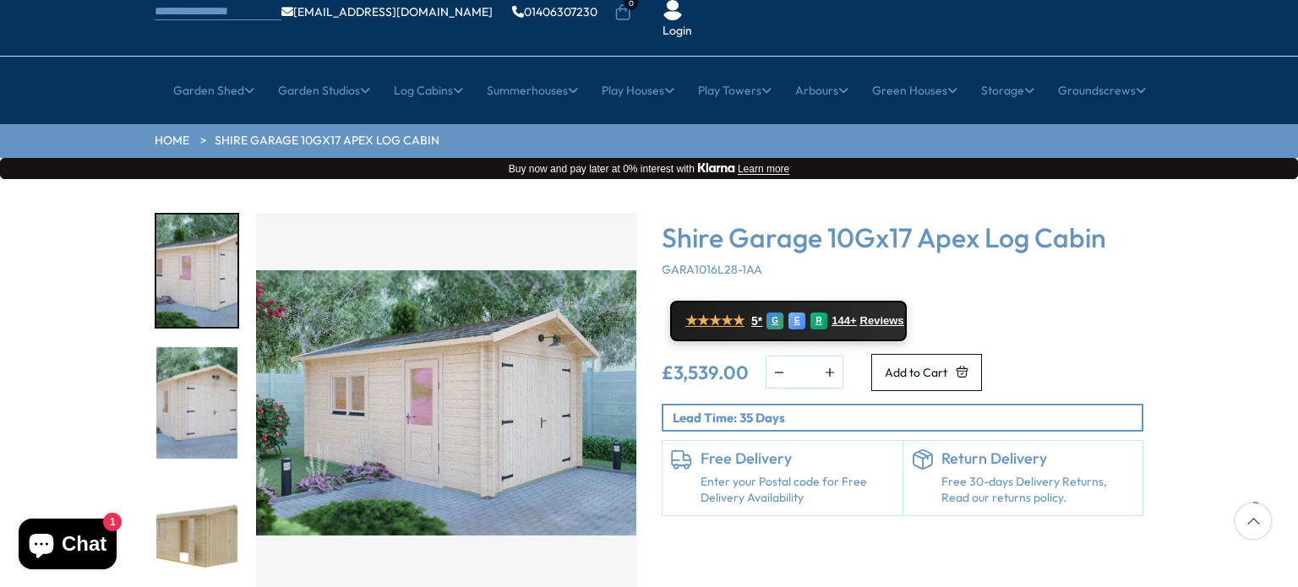
scroll to position [85, 0]
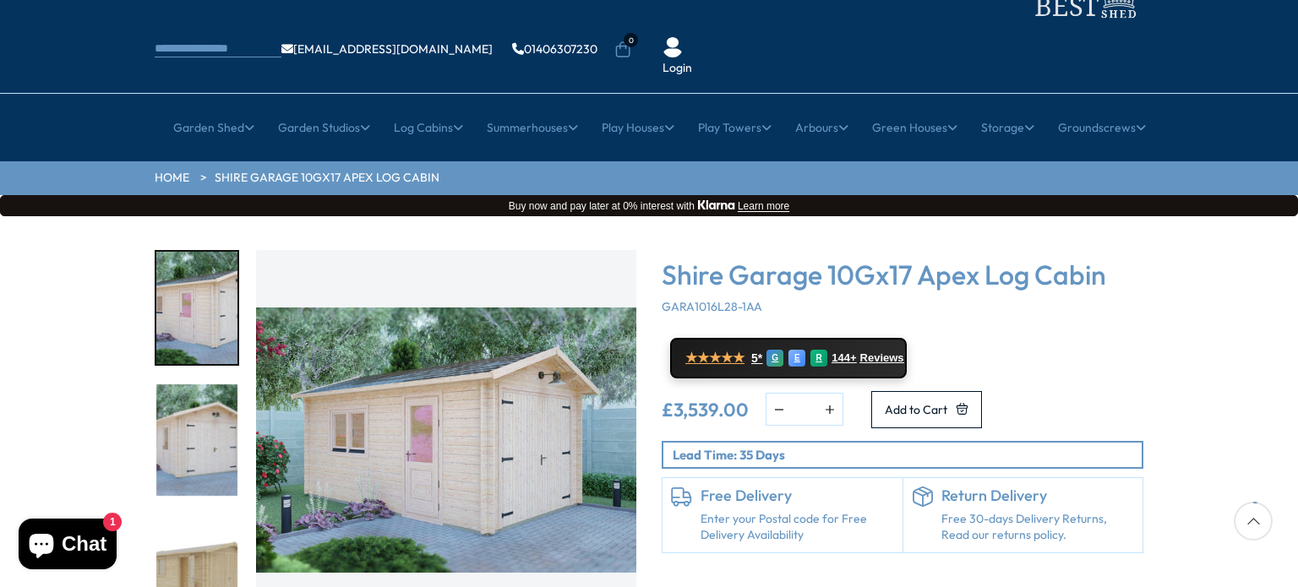
click at [1169, 309] on div "Click To Expand Click To Expand Click To Expand Click To Expand Click To Expand…" at bounding box center [649, 471] width 1298 height 511
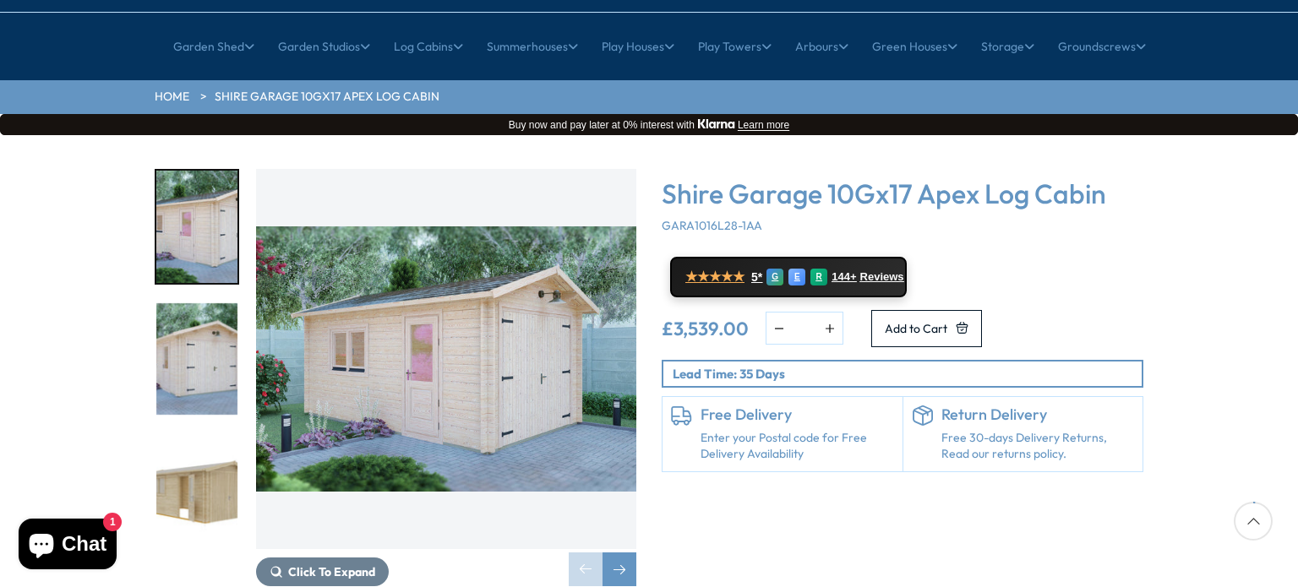
scroll to position [169, 0]
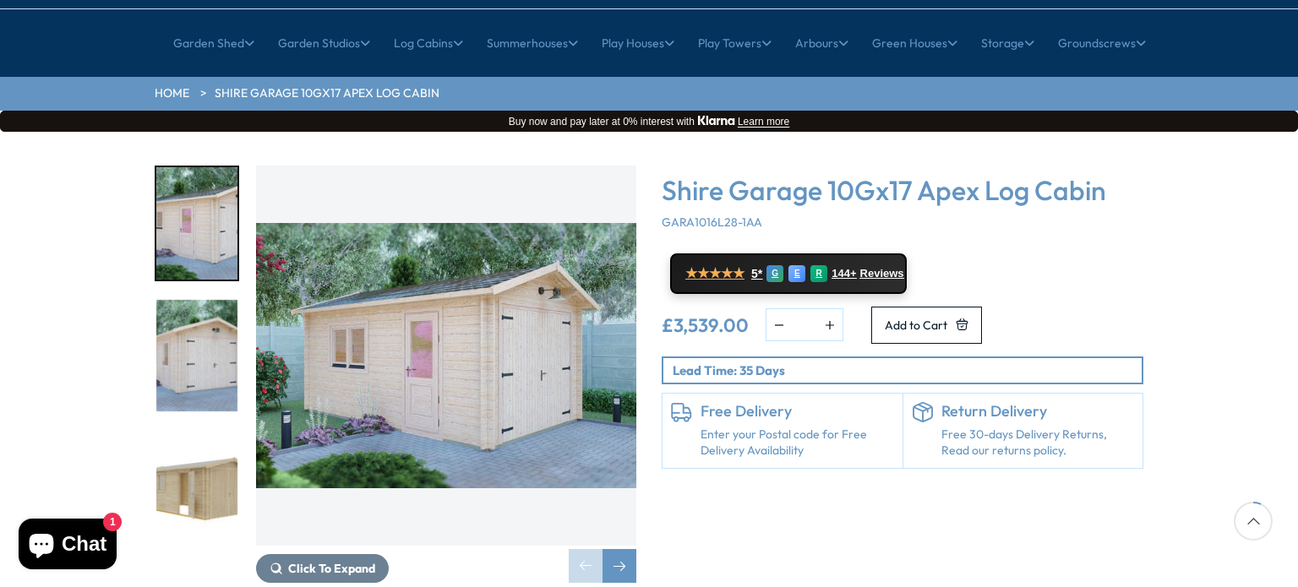
click at [187, 311] on img "2 / 10" at bounding box center [196, 356] width 81 height 112
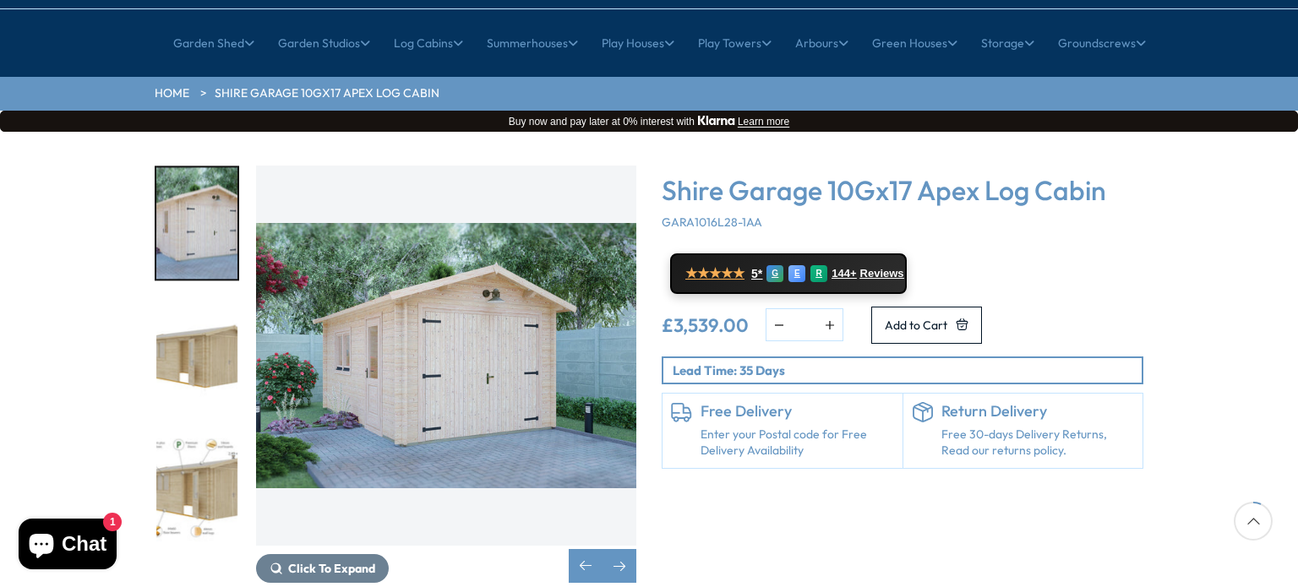
click at [187, 433] on img "4 / 10" at bounding box center [196, 488] width 81 height 112
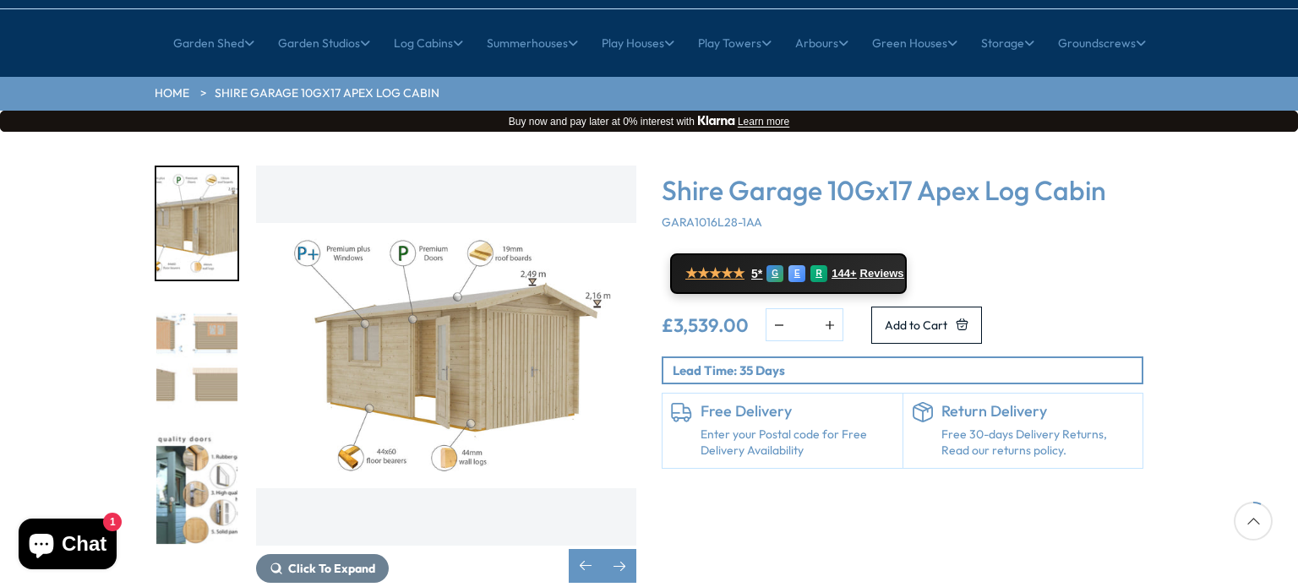
click at [209, 327] on img "5 / 10" at bounding box center [196, 356] width 81 height 112
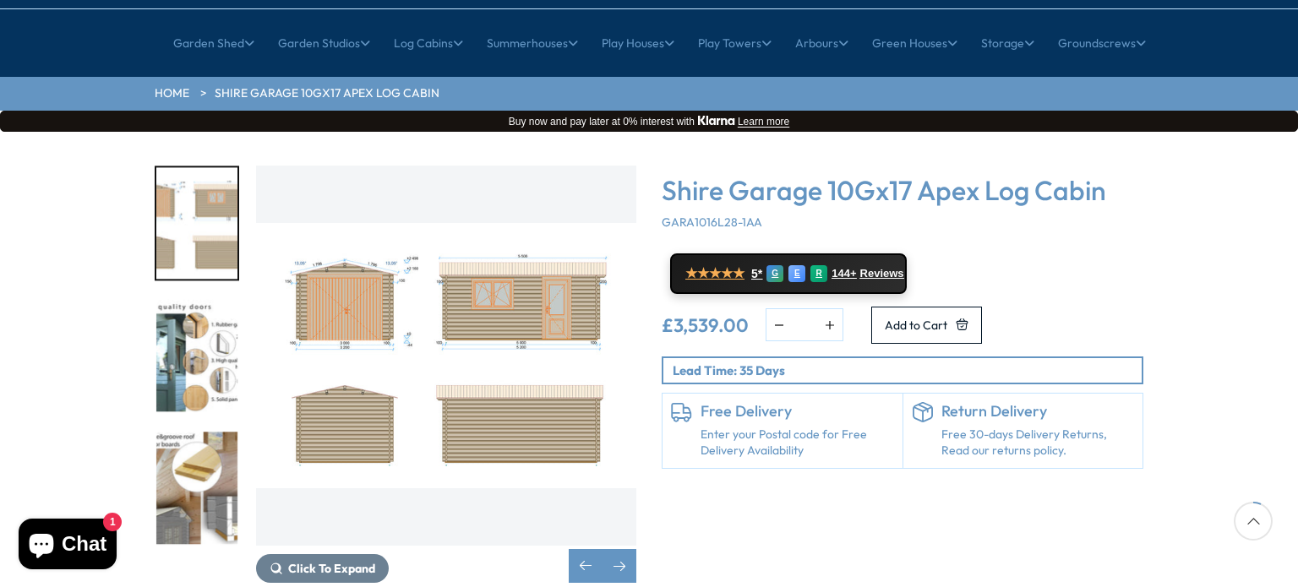
click at [225, 432] on img "7 / 10" at bounding box center [196, 488] width 81 height 112
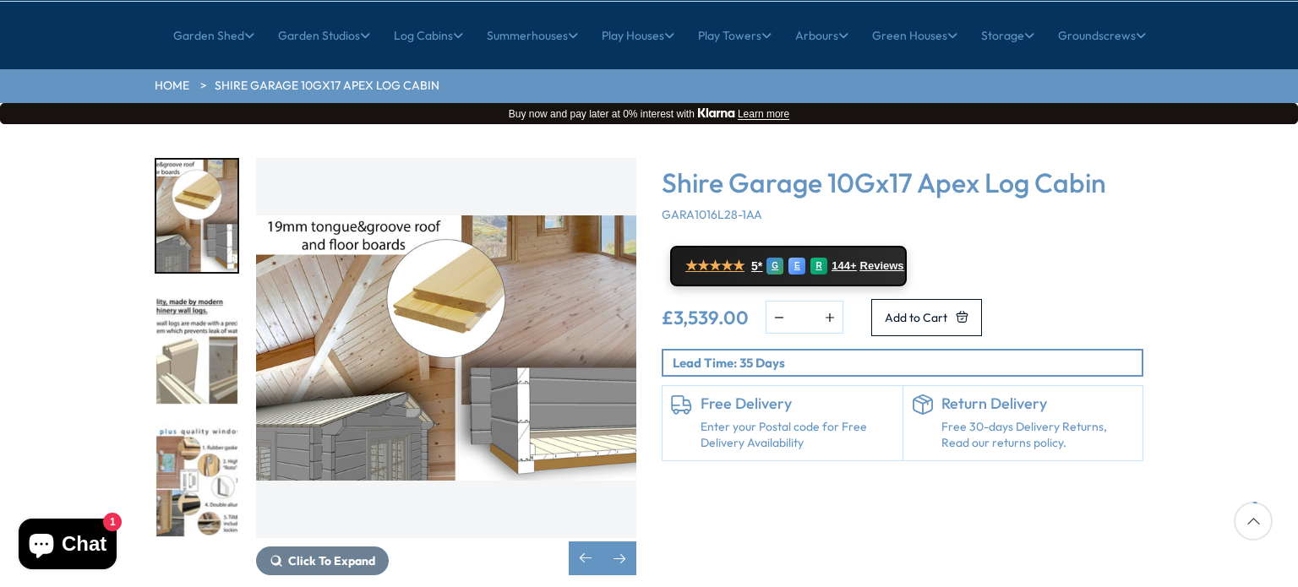
scroll to position [74, 0]
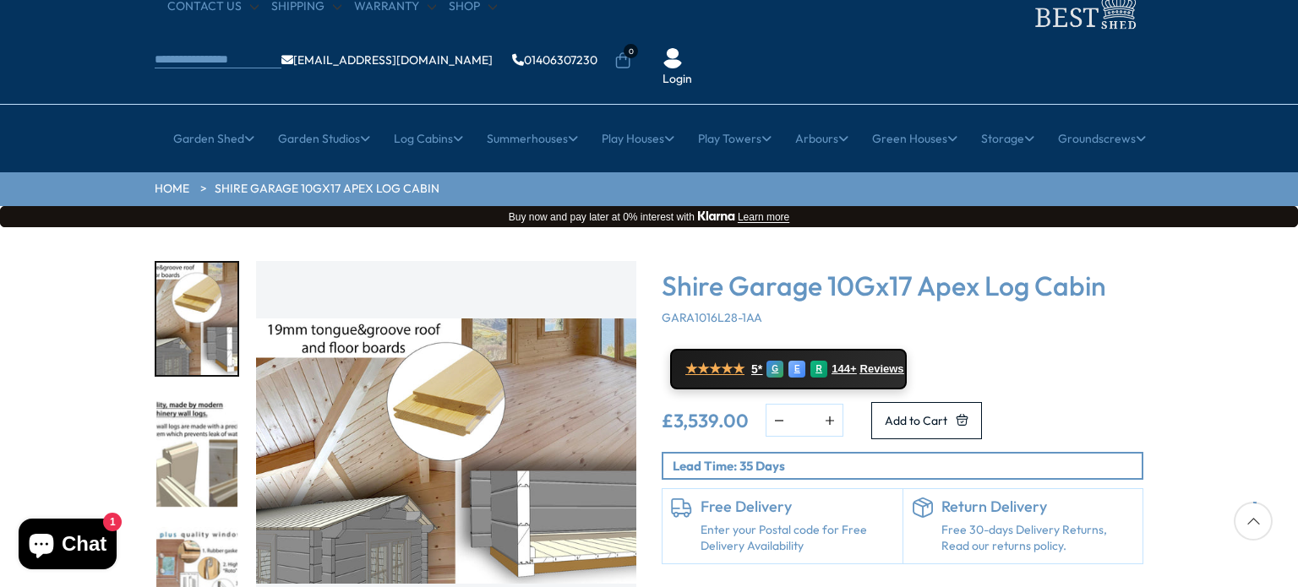
click at [1203, 383] on div "Click To Expand Click To Expand Click To Expand Click To Expand Click To Expand…" at bounding box center [649, 482] width 1298 height 511
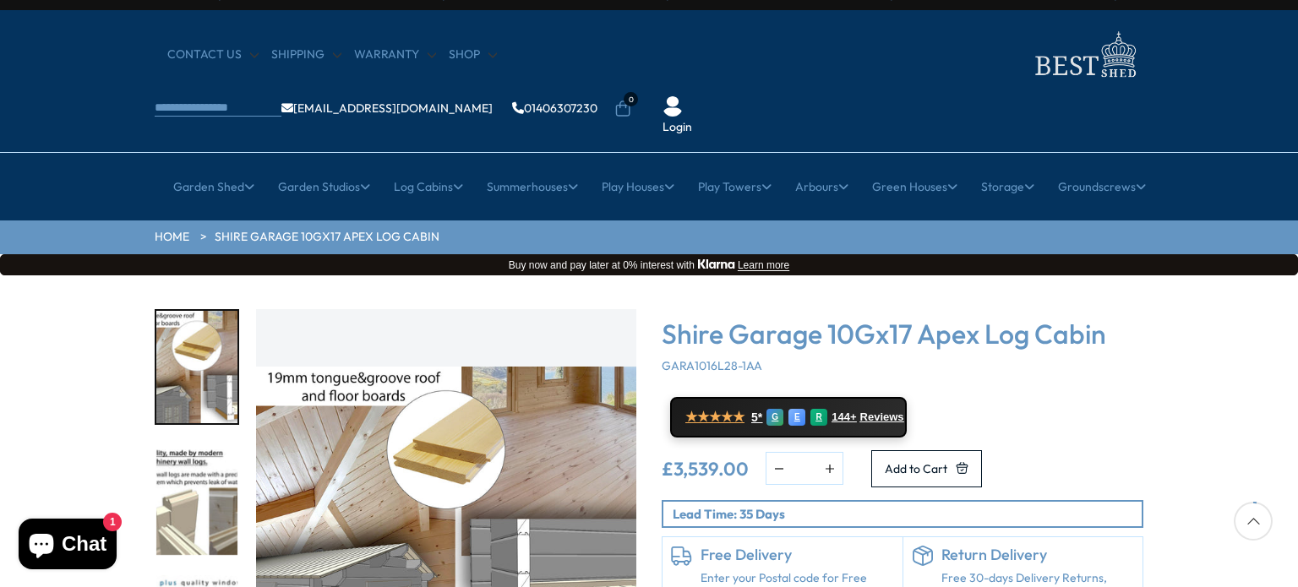
scroll to position [0, 0]
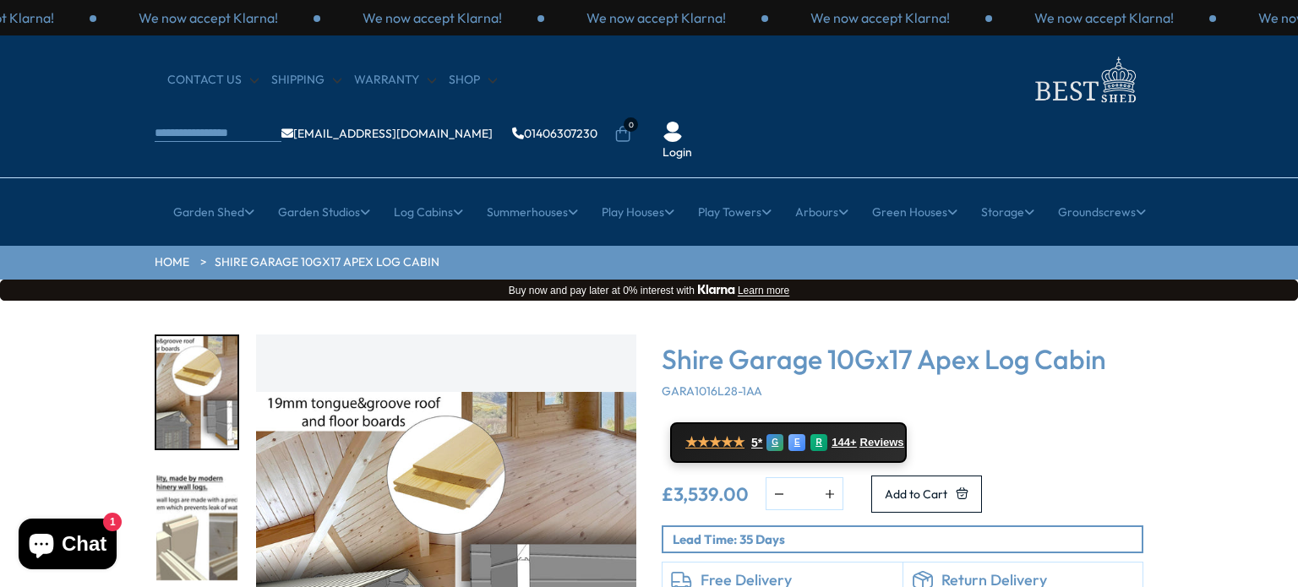
click at [189, 469] on img "8 / 10" at bounding box center [196, 525] width 81 height 112
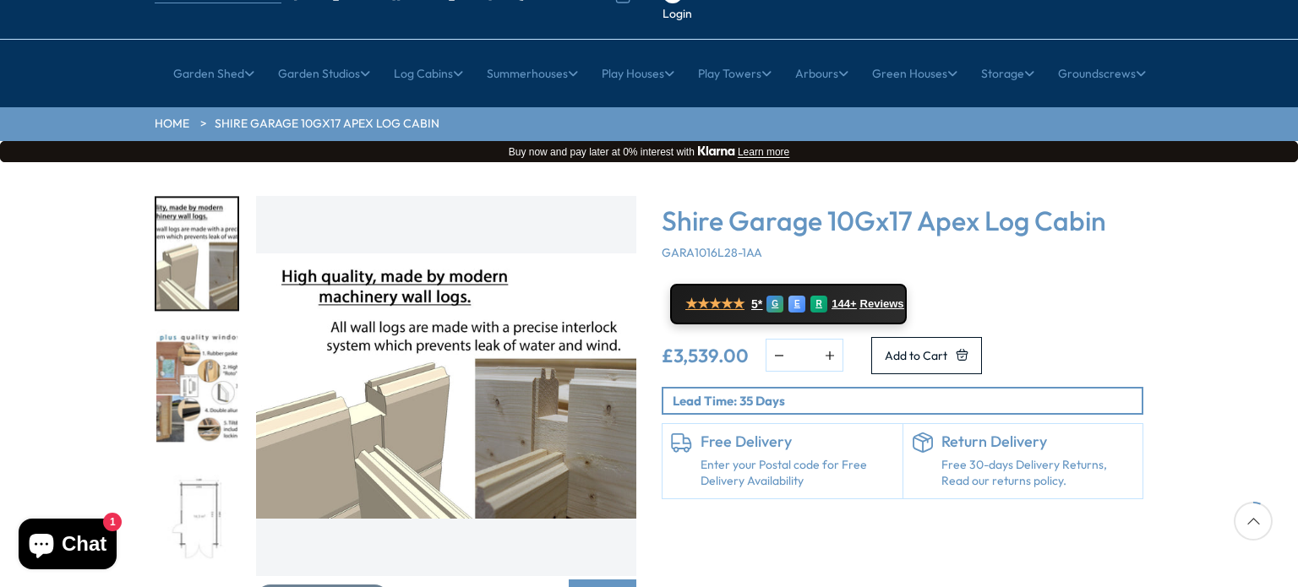
scroll to position [169, 0]
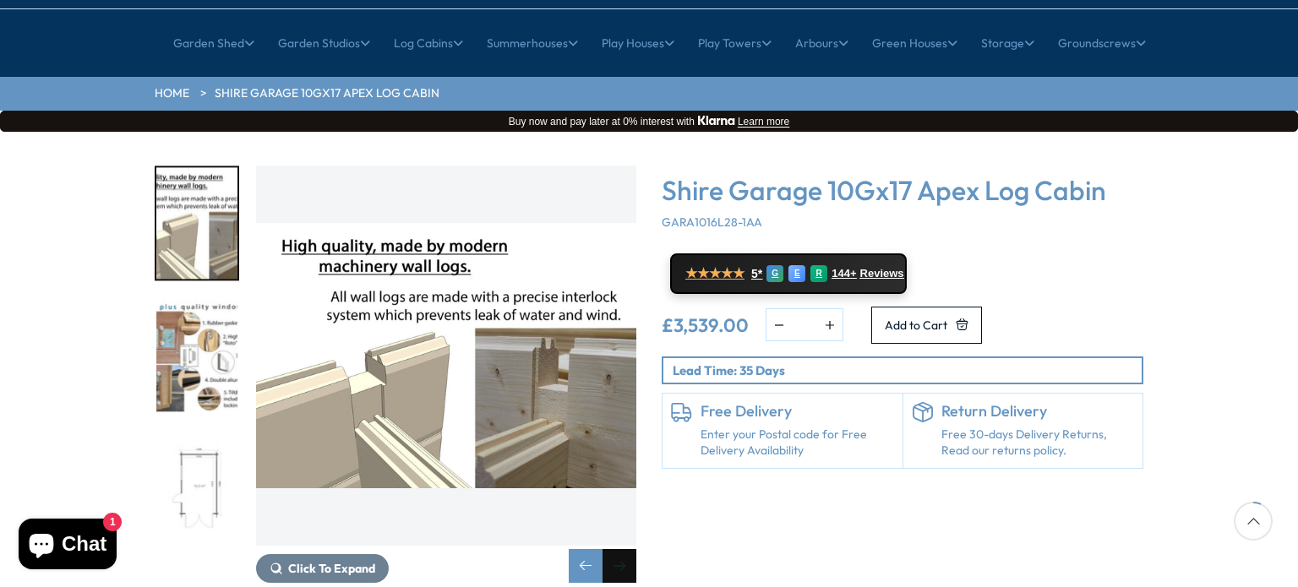
click at [619, 549] on div "Next slide" at bounding box center [620, 566] width 34 height 34
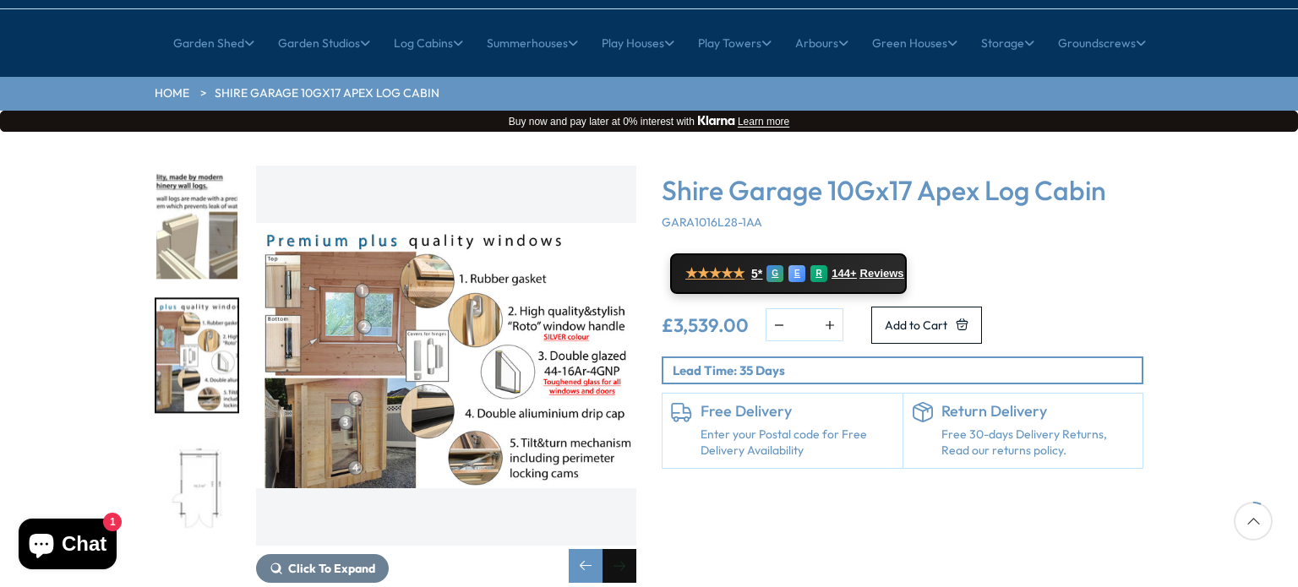
click at [621, 549] on div "Next slide" at bounding box center [620, 566] width 34 height 34
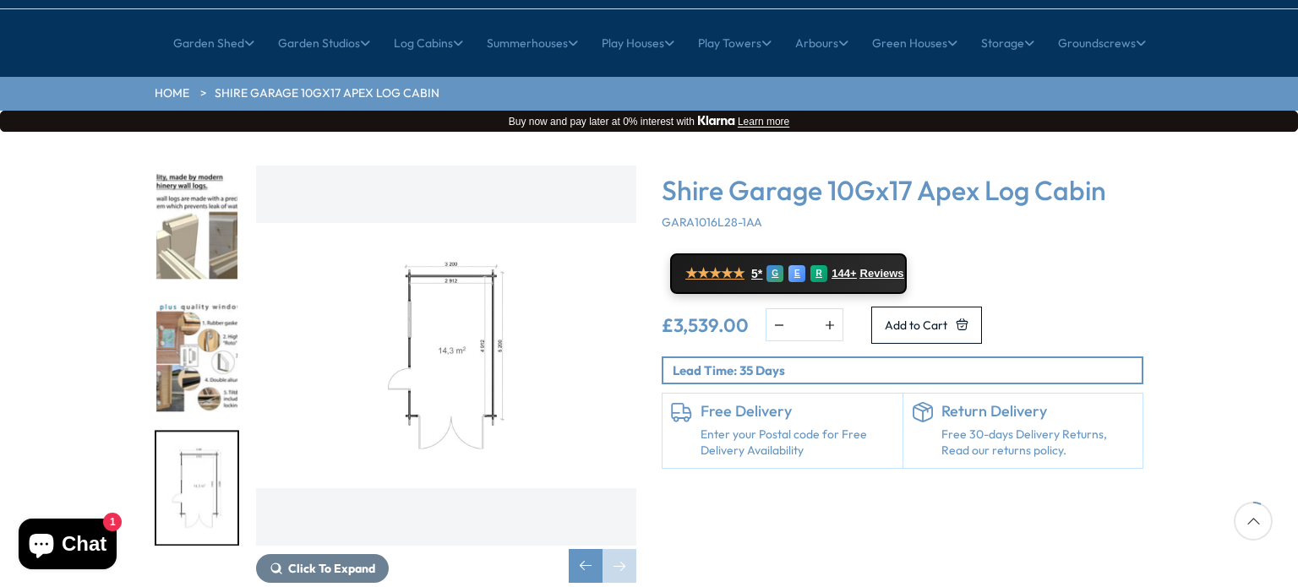
click at [704, 492] on div "Shire Garage 10Gx17 Apex Log Cabin GARA1016L28-1AA ★★★★★ 5* G E R 144+ Reviews …" at bounding box center [902, 375] width 507 height 418
click at [220, 327] on img "9 / 10" at bounding box center [196, 356] width 81 height 112
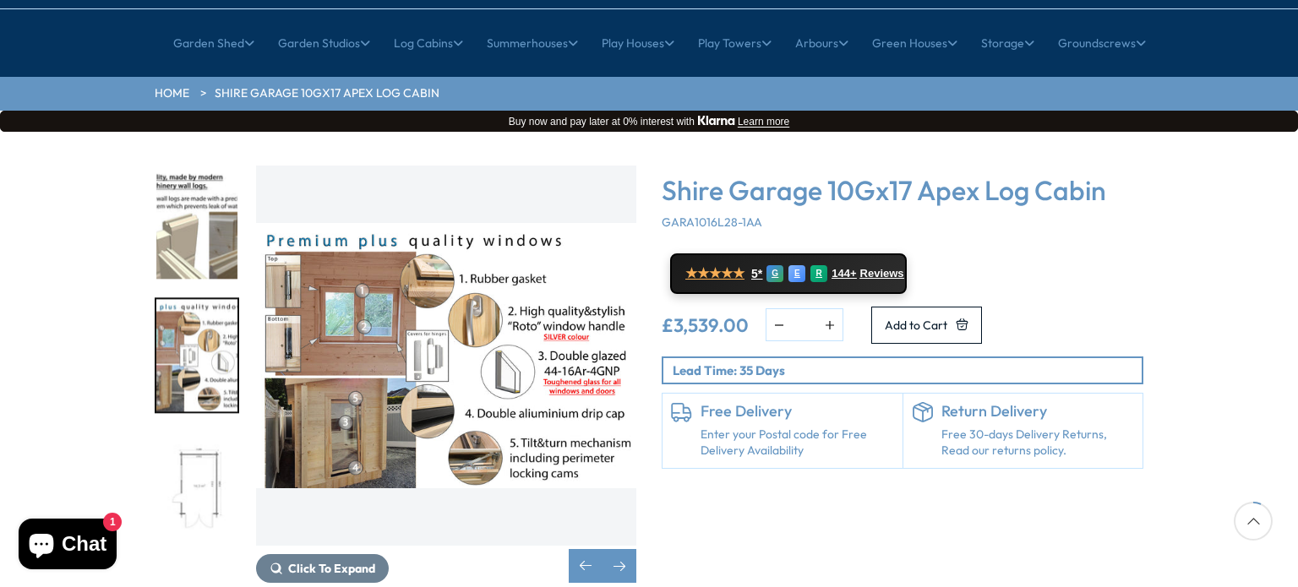
click at [220, 445] on img "10 / 10" at bounding box center [196, 488] width 81 height 112
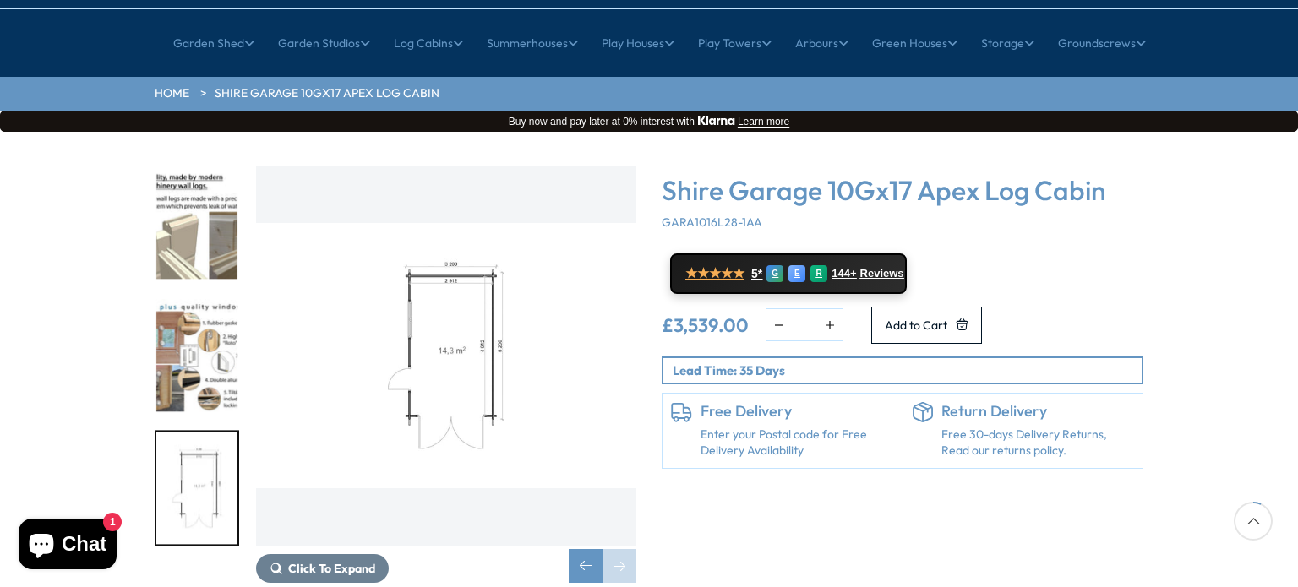
click at [697, 456] on div "Shire Garage 10Gx17 Apex Log Cabin GARA1016L28-1AA ★★★★★ 5* G E R 144+ Reviews …" at bounding box center [902, 375] width 507 height 418
click at [718, 465] on div "Shire Garage 10Gx17 Apex Log Cabin GARA1016L28-1AA ★★★★★ 5* G E R 144+ Reviews …" at bounding box center [902, 375] width 507 height 418
click at [732, 493] on div "Shire Garage 10Gx17 Apex Log Cabin GARA1016L28-1AA ★★★★★ 5* G E R 144+ Reviews …" at bounding box center [902, 375] width 507 height 418
click at [738, 496] on div "Shire Garage 10Gx17 Apex Log Cabin GARA1016L28-1AA ★★★★★ 5* G E R 144+ Reviews …" at bounding box center [902, 375] width 507 height 418
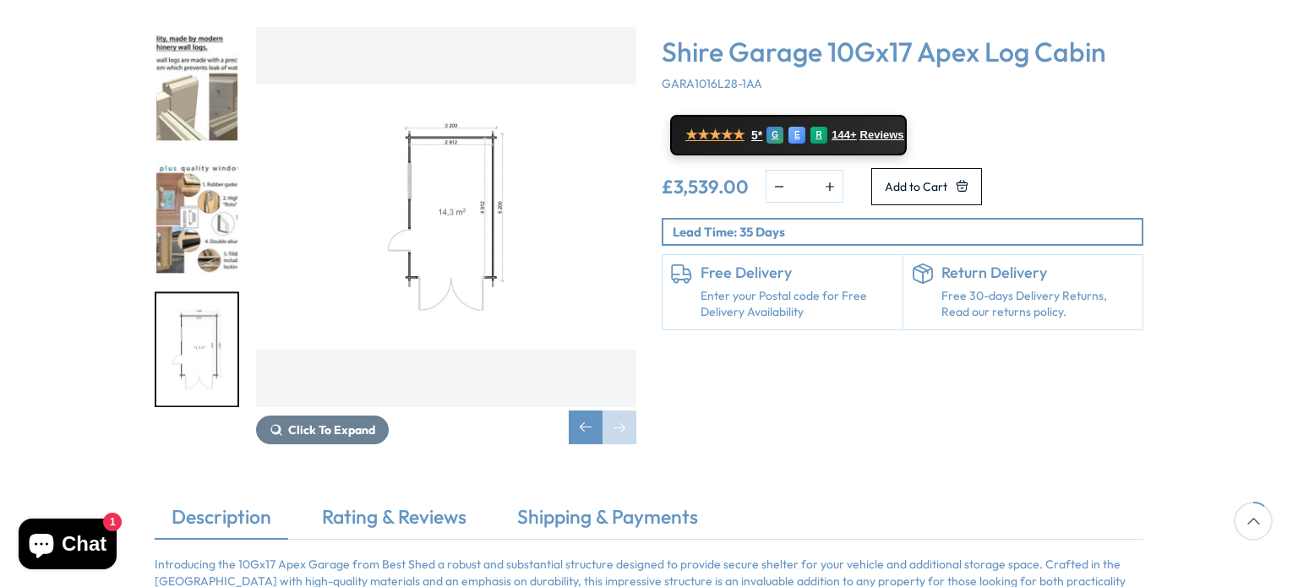
scroll to position [338, 0]
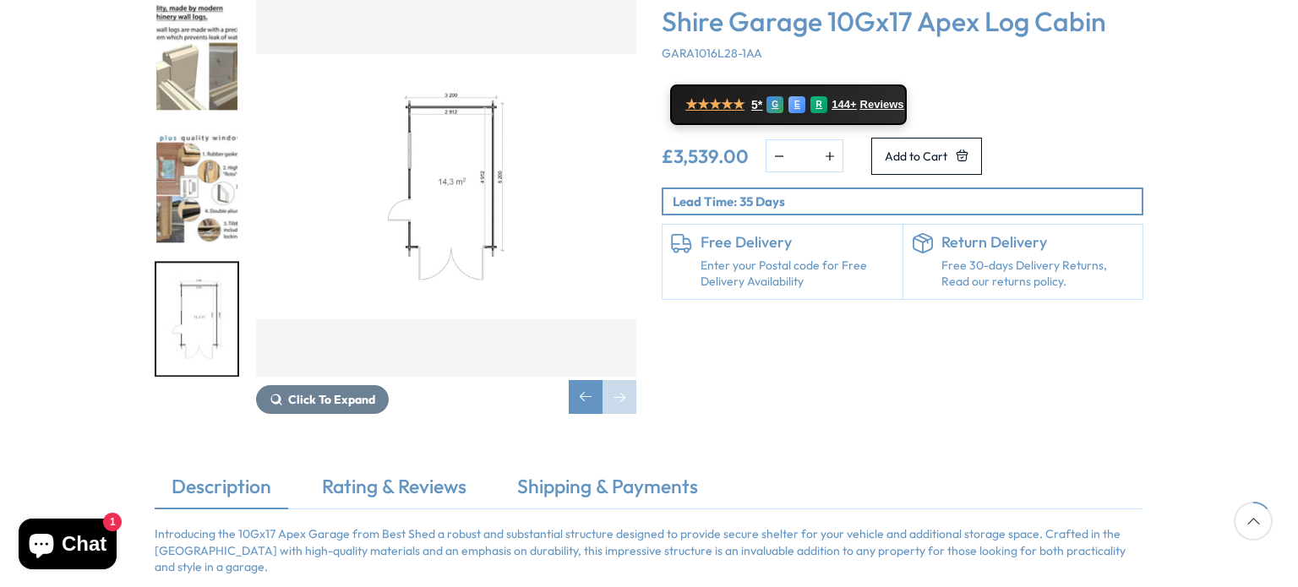
click at [780, 339] on div "Shire Garage 10Gx17 Apex Log Cabin GARA1016L28-1AA ★★★★★ 5* G E R 144+ Reviews …" at bounding box center [902, 206] width 507 height 418
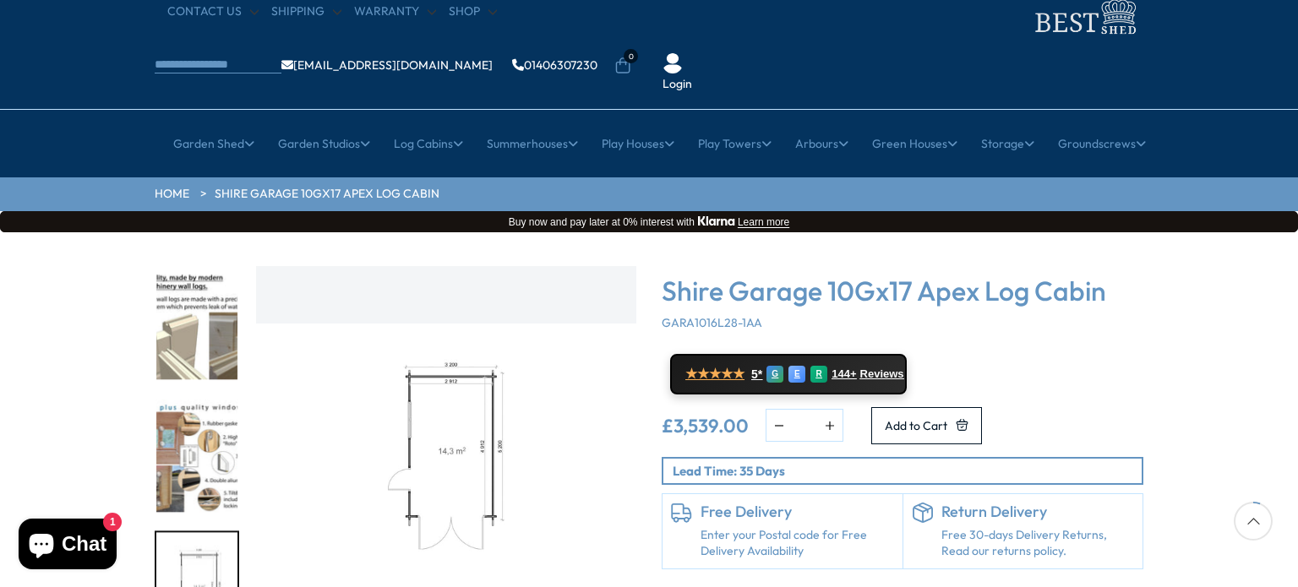
scroll to position [169, 0]
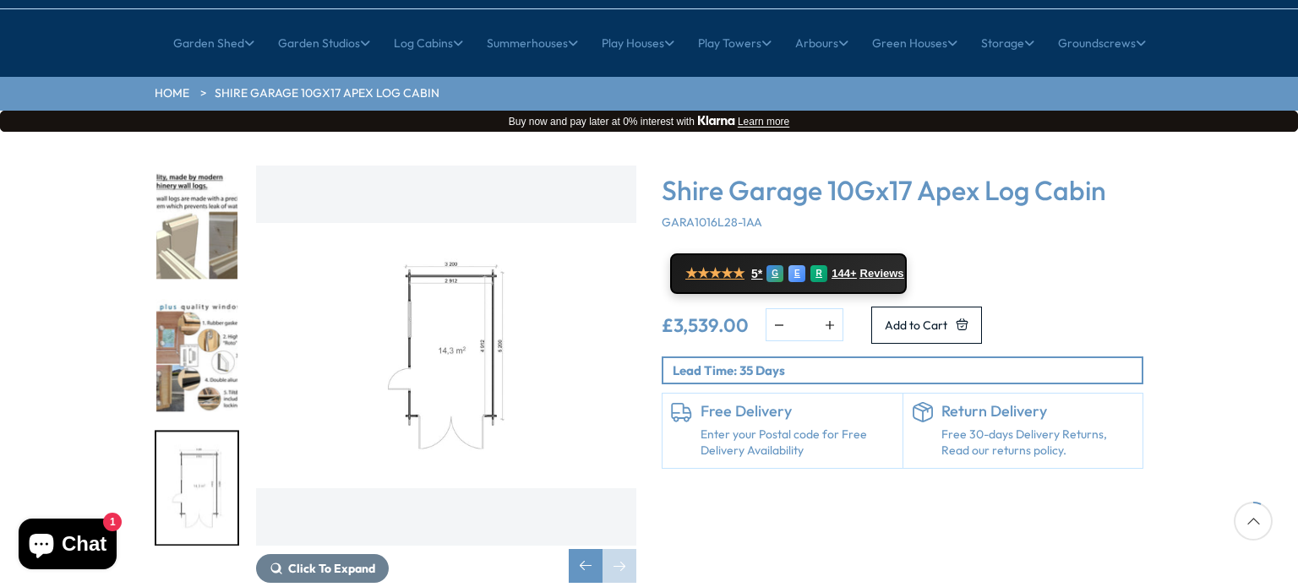
click at [1200, 227] on div "Click To Expand Click To Expand Click To Expand Click To Expand Click To Expand…" at bounding box center [649, 387] width 1298 height 511
click at [866, 174] on h3 "Shire Garage 10Gx17 Apex Log Cabin" at bounding box center [903, 190] width 482 height 32
click at [190, 327] on img "9 / 10" at bounding box center [196, 356] width 81 height 112
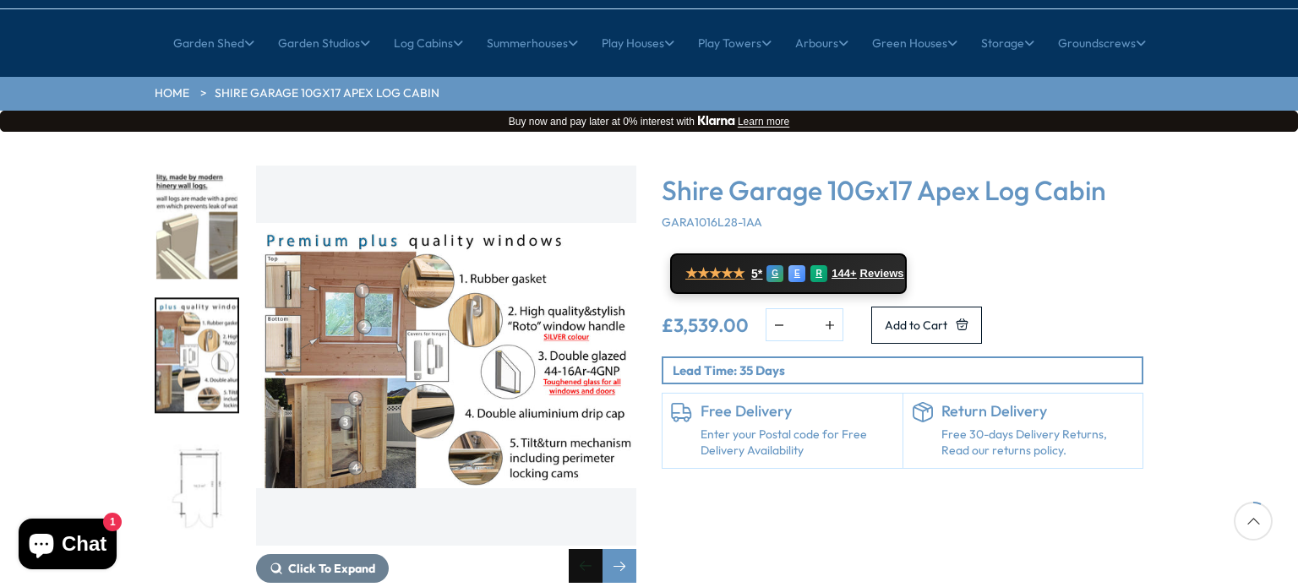
click at [576, 549] on div "Previous slide" at bounding box center [586, 566] width 34 height 34
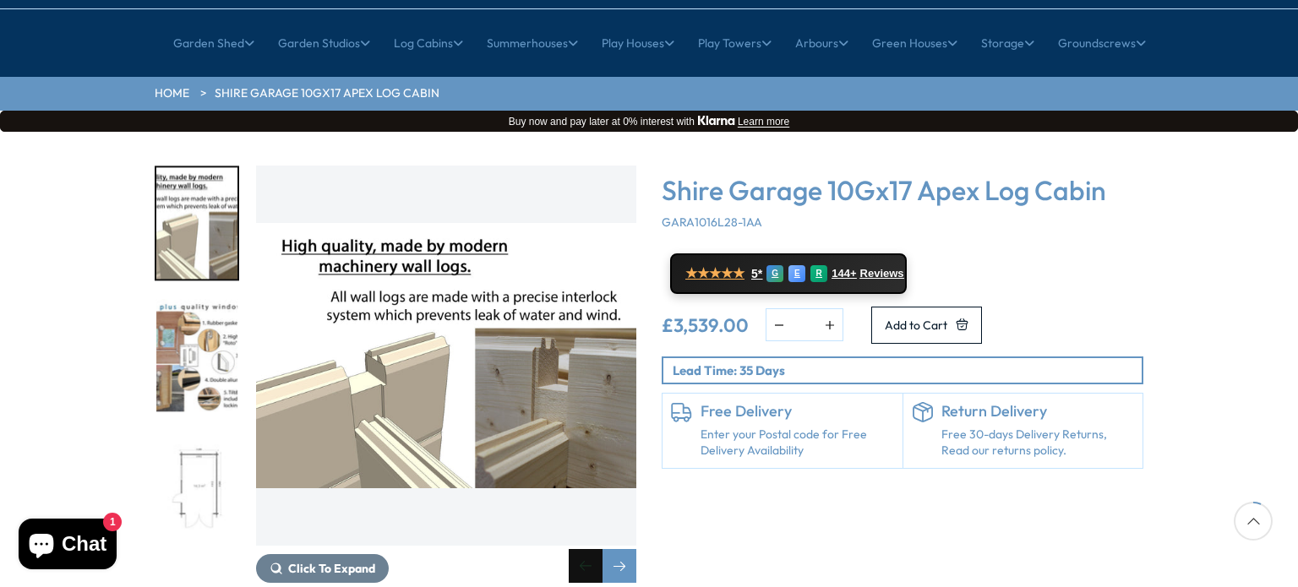
click at [576, 549] on div "Previous slide" at bounding box center [586, 566] width 34 height 34
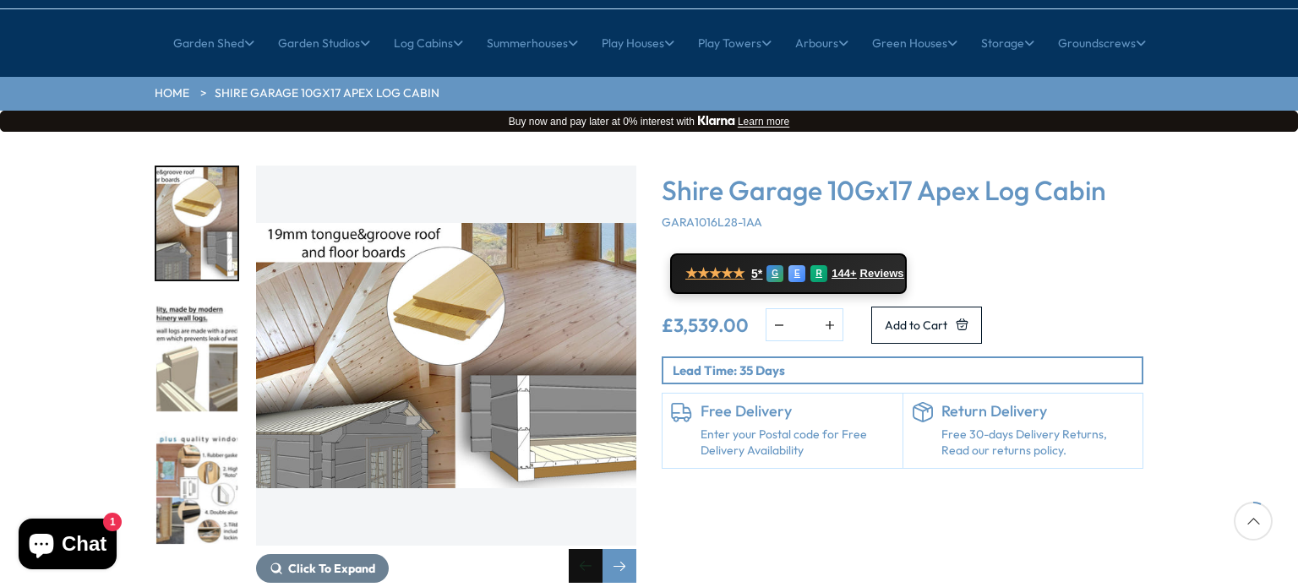
click at [576, 549] on div "Previous slide" at bounding box center [586, 566] width 34 height 34
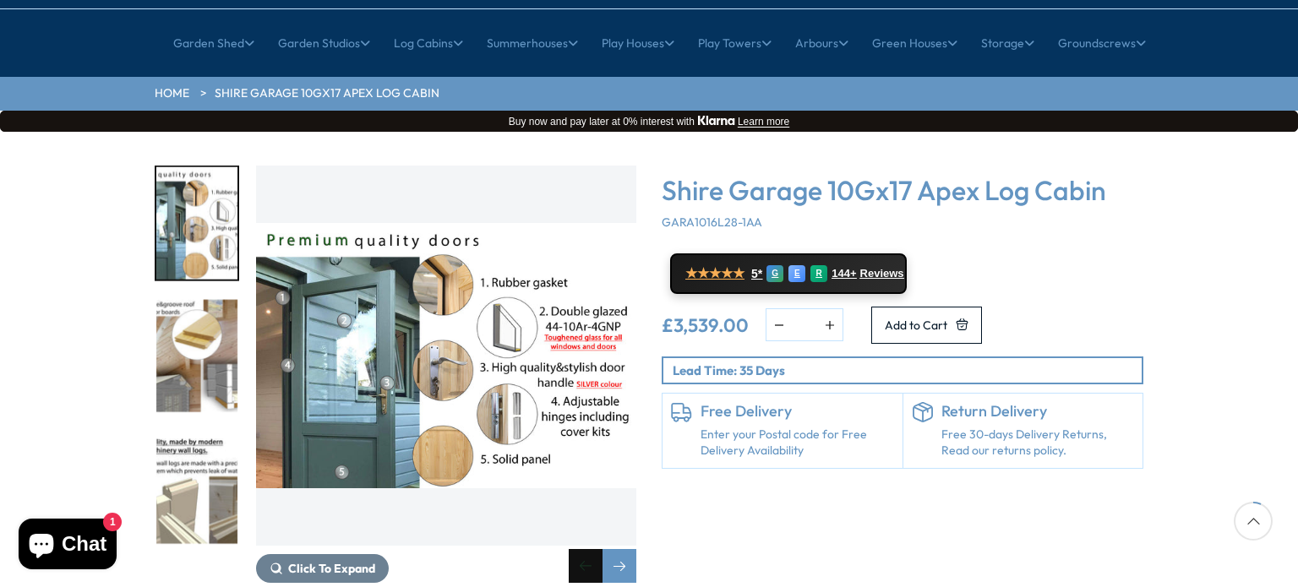
click at [576, 549] on div "Previous slide" at bounding box center [586, 566] width 34 height 34
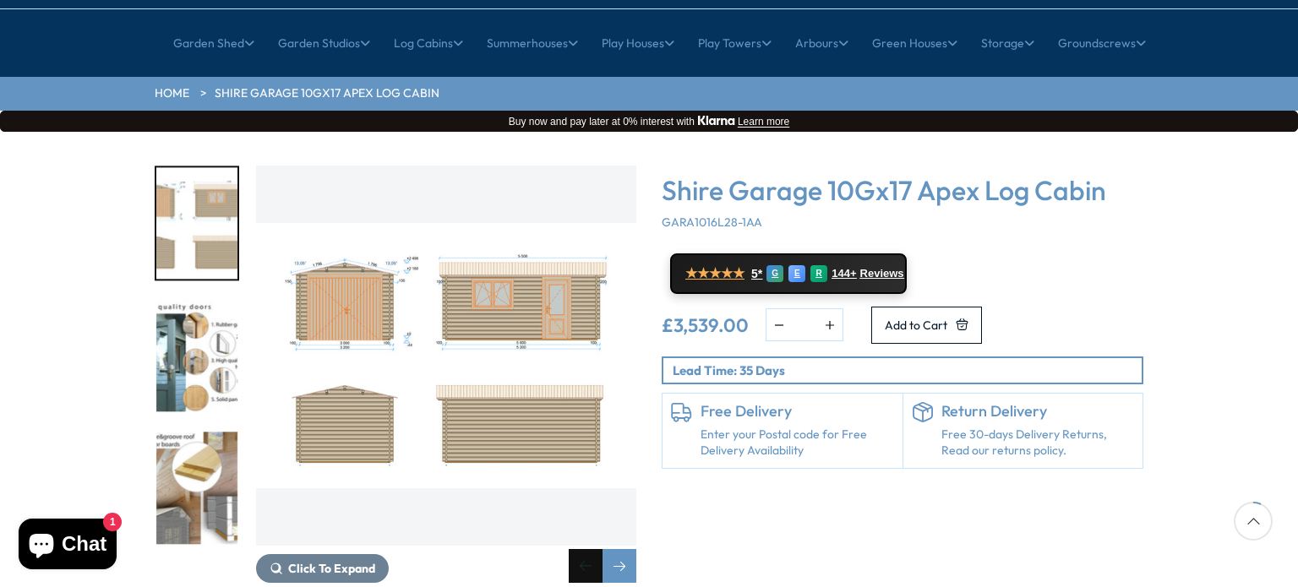
click at [576, 549] on div "Previous slide" at bounding box center [586, 566] width 34 height 34
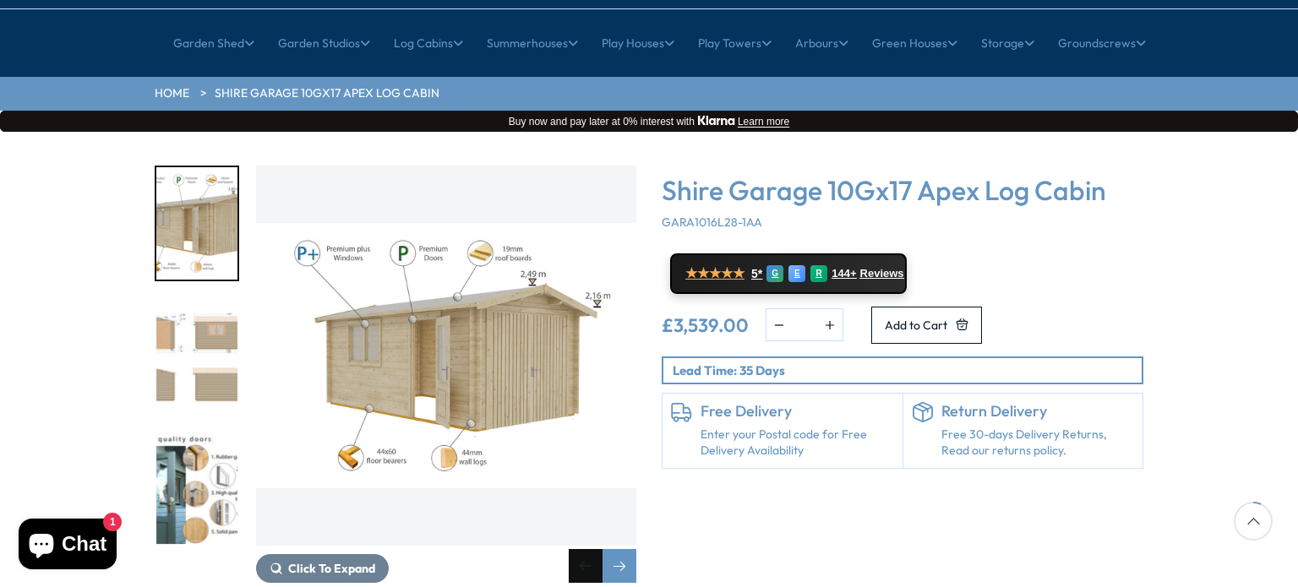
click at [576, 549] on div "Previous slide" at bounding box center [586, 566] width 34 height 34
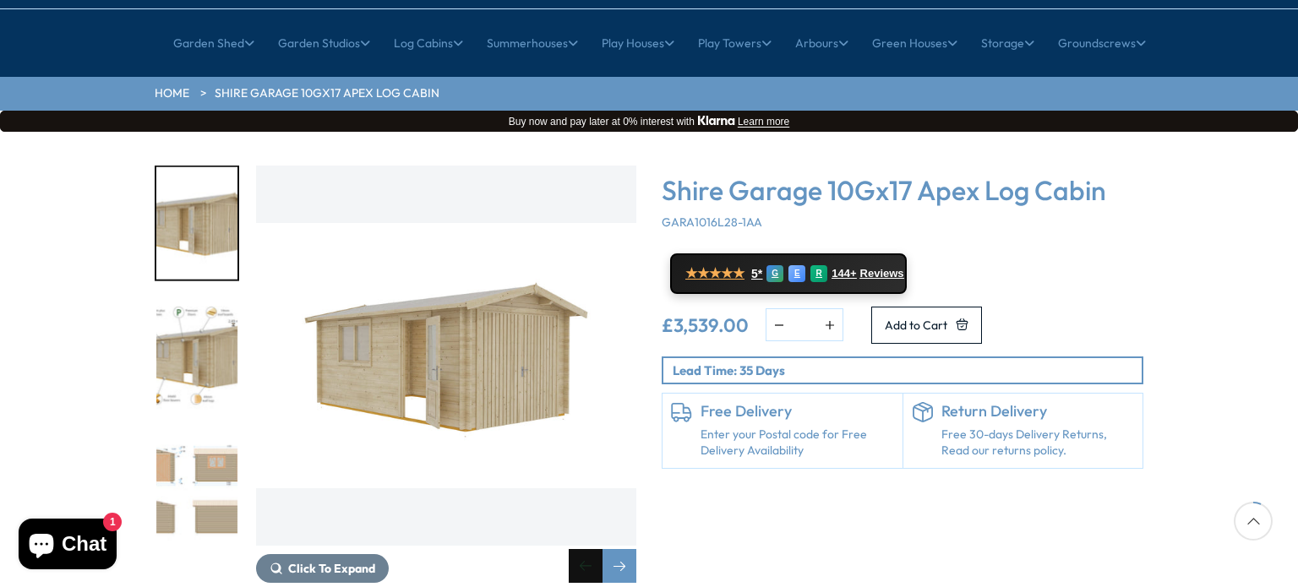
click at [576, 549] on div "Previous slide" at bounding box center [586, 566] width 34 height 34
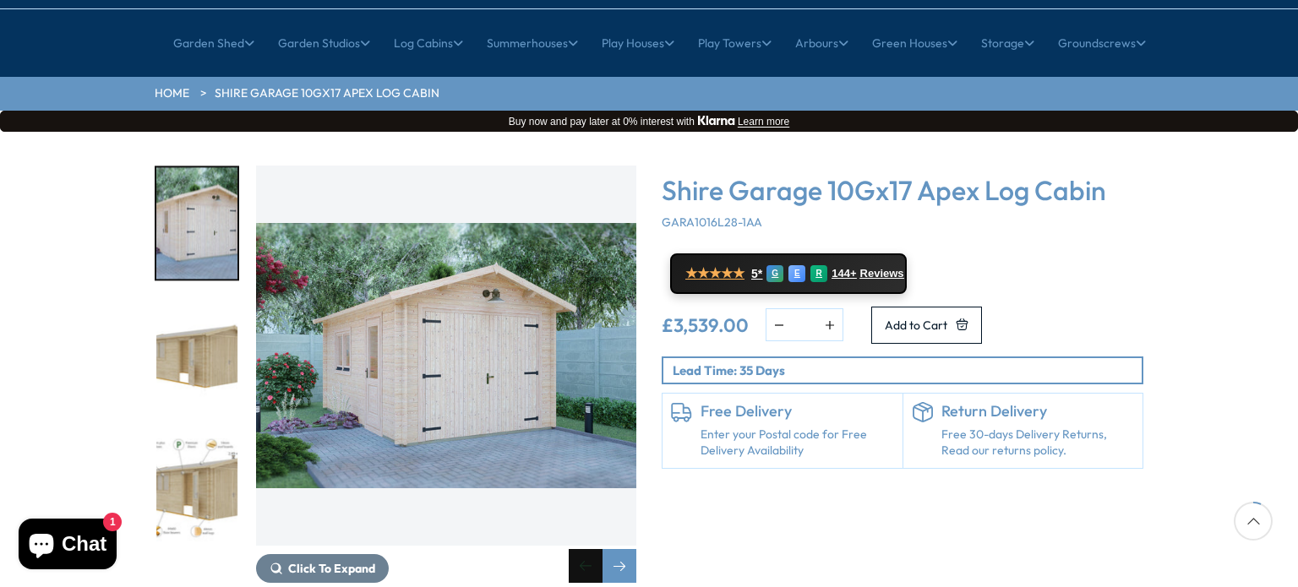
click at [576, 549] on div "Previous slide" at bounding box center [586, 566] width 34 height 34
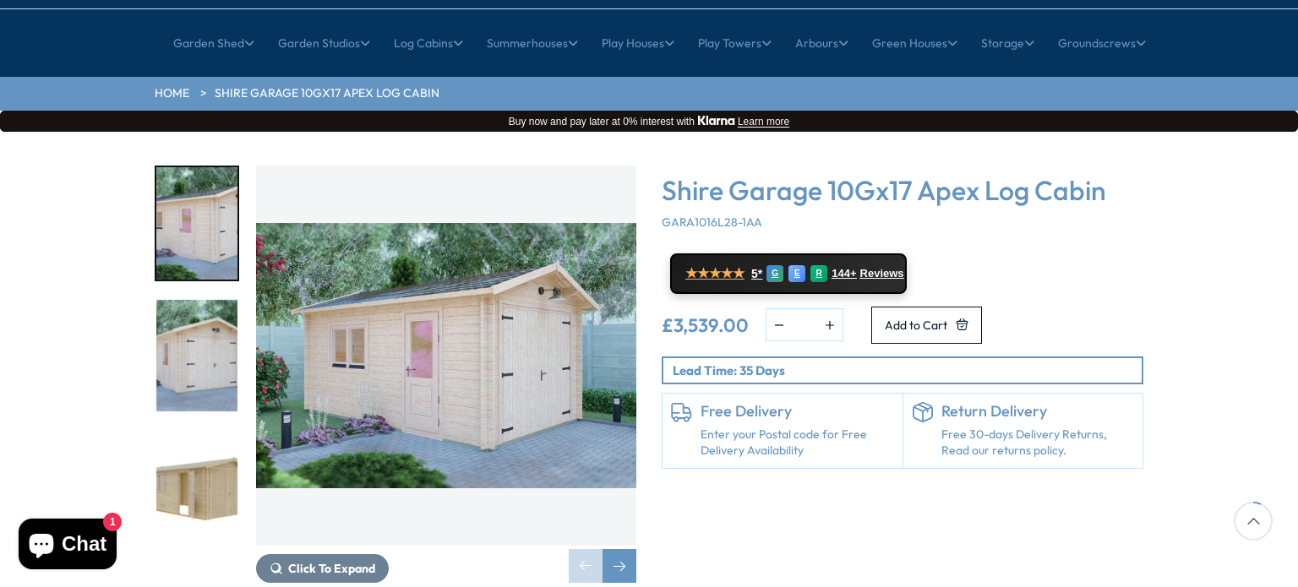
click at [795, 501] on div "Shire Garage 10Gx17 Apex Log Cabin GARA1016L28-1AA ★★★★★ 5* G E R 144+ Reviews …" at bounding box center [902, 375] width 507 height 418
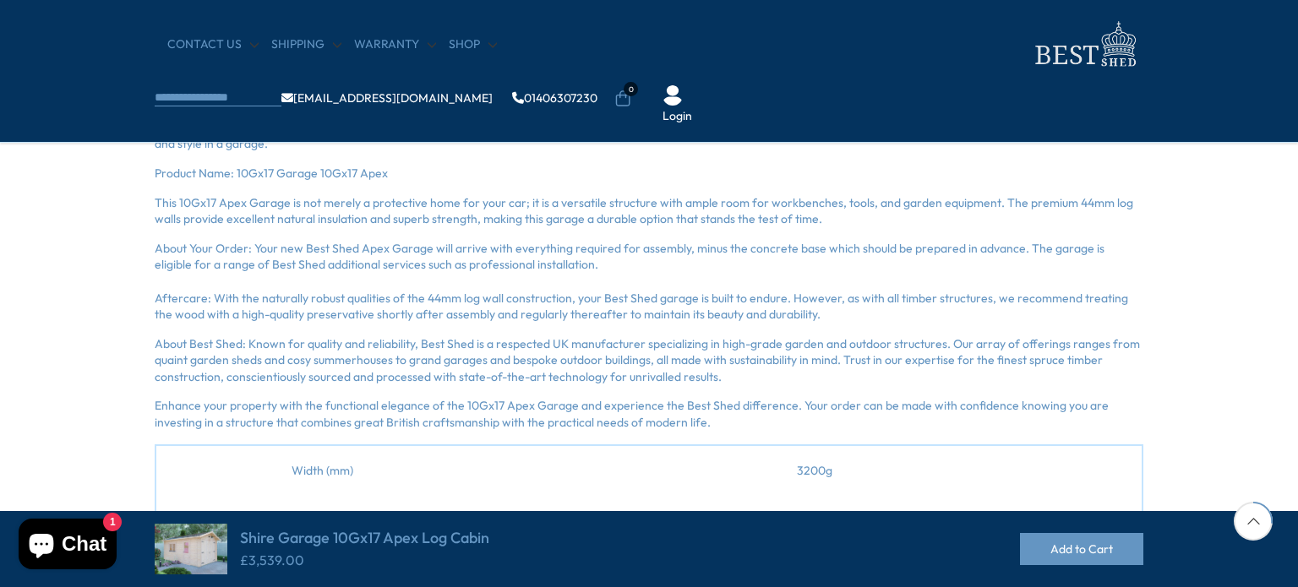
scroll to position [592, 0]
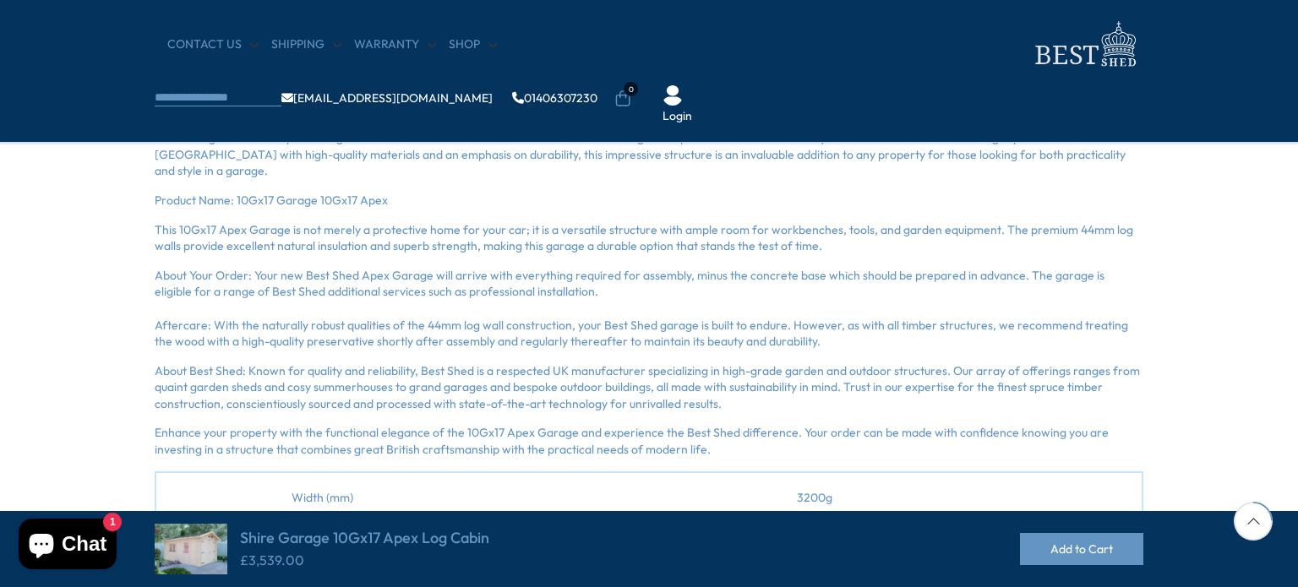
click at [958, 385] on p "About Best Shed: Known for quality and reliability, Best Shed is a respected UK…" at bounding box center [649, 388] width 989 height 50
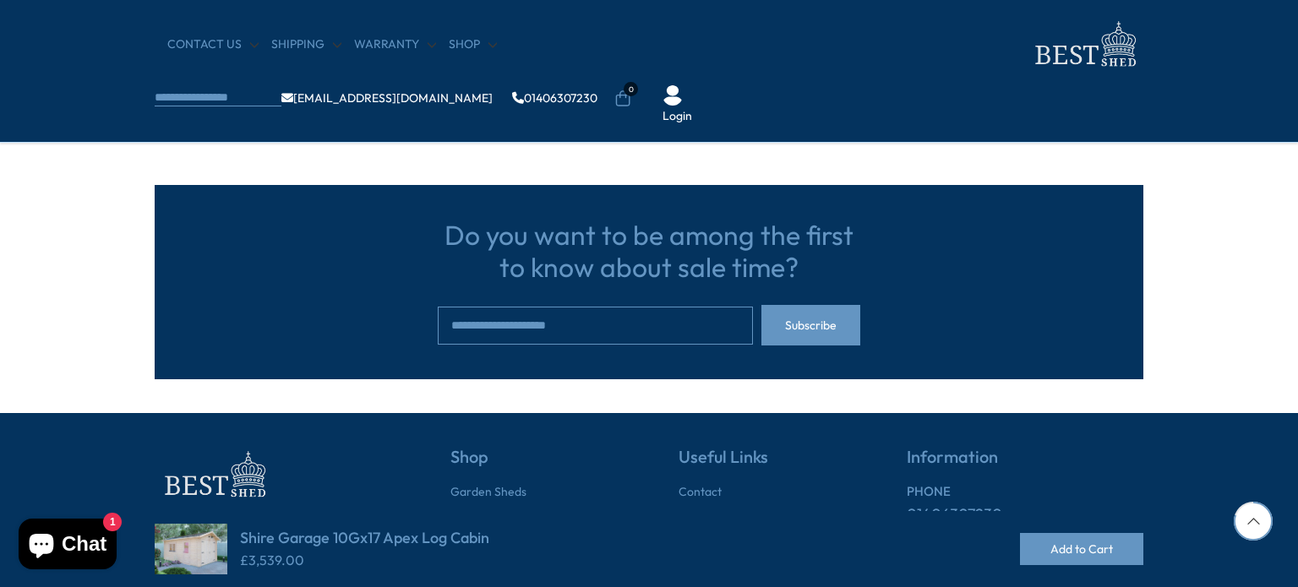
scroll to position [2440, 0]
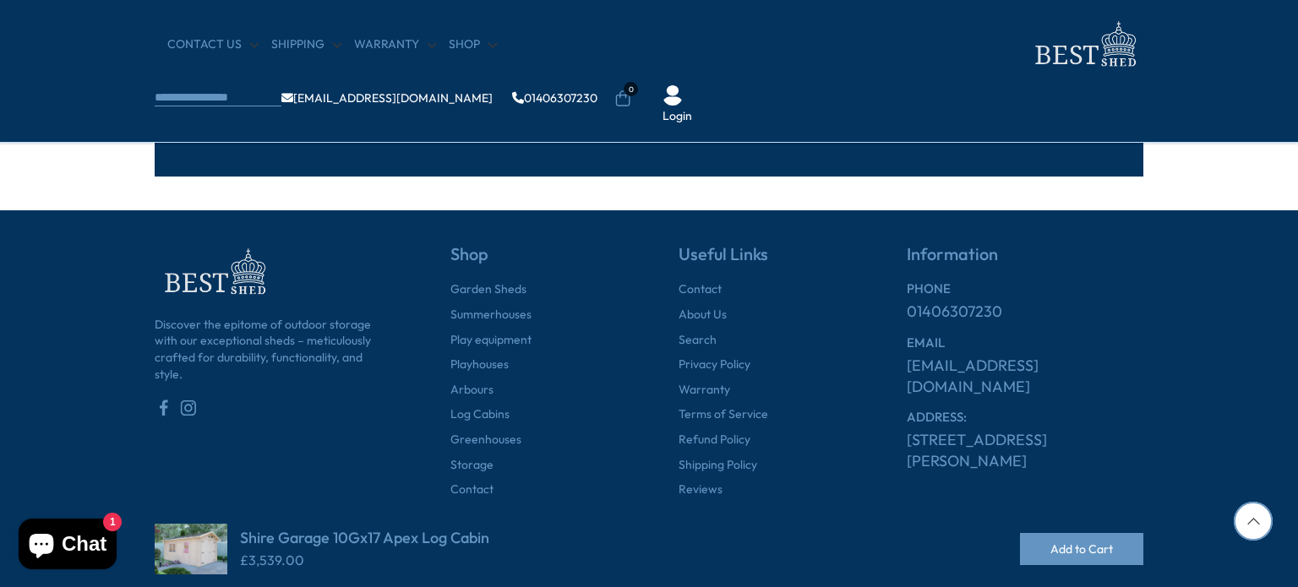
drag, startPoint x: 896, startPoint y: 399, endPoint x: 986, endPoint y: 427, distance: 94.6
click at [988, 429] on div "Information PHONE 01406307230 EMAIL info@bestshed.co.uk ADDRESS: Tydd Bank, Sut…" at bounding box center [996, 371] width 296 height 254
copy link "[STREET_ADDRESS][PERSON_NAME]"
